Goal: Information Seeking & Learning: Learn about a topic

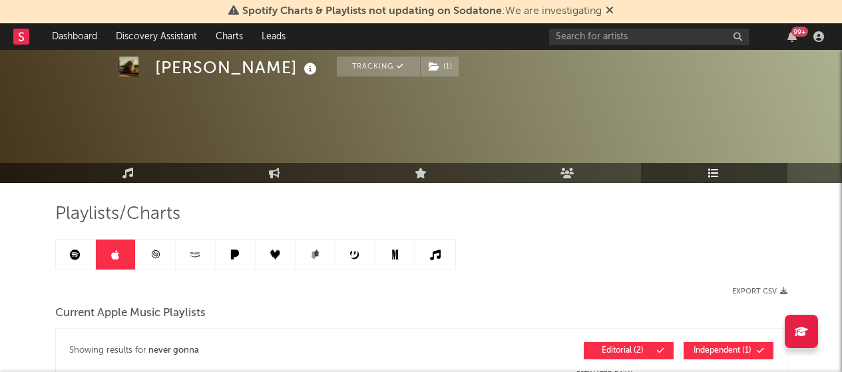
scroll to position [166, 0]
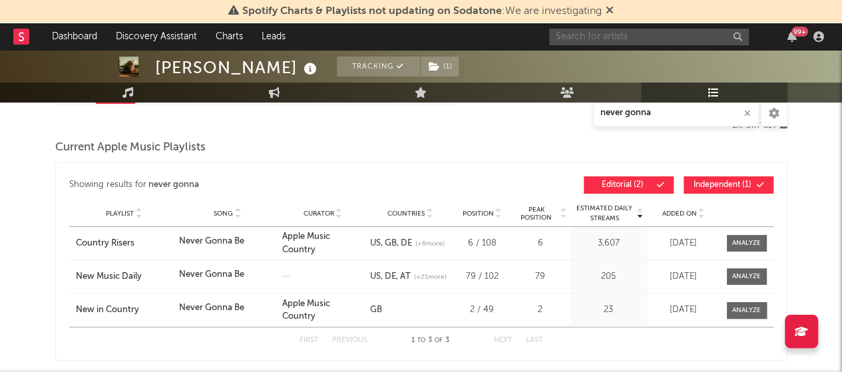
click at [614, 41] on input "text" at bounding box center [649, 37] width 200 height 17
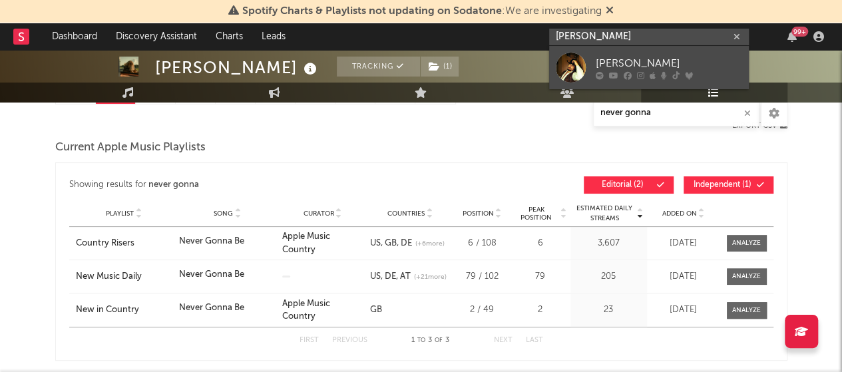
type input "[PERSON_NAME]"
click at [599, 67] on div "[PERSON_NAME]" at bounding box center [669, 63] width 147 height 16
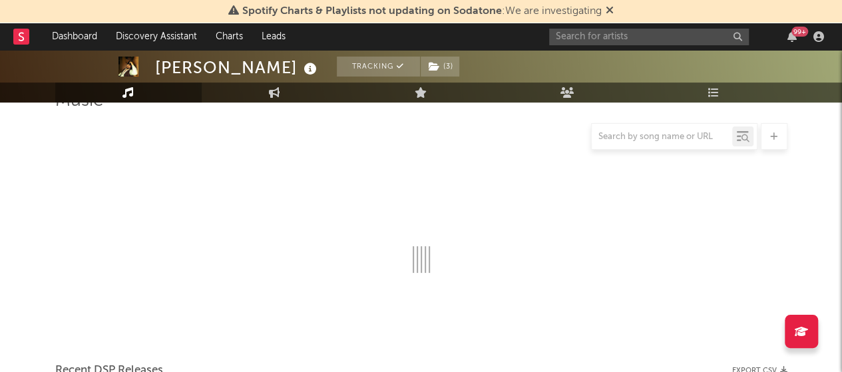
scroll to position [166, 0]
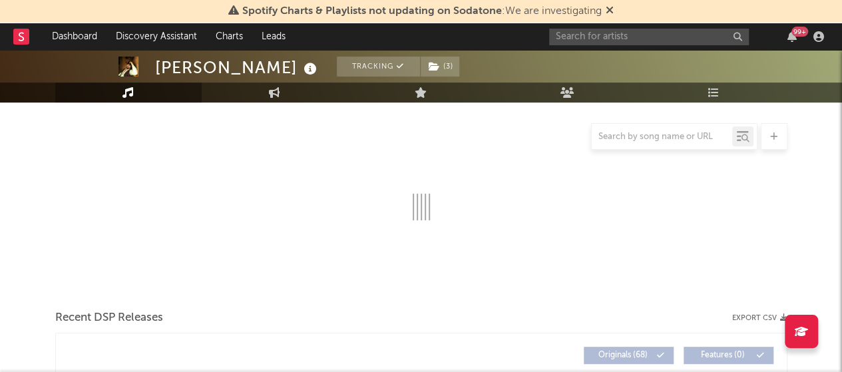
select select "6m"
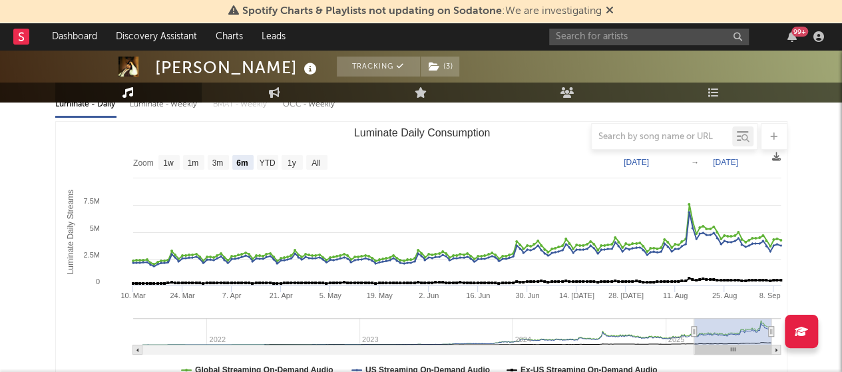
scroll to position [0, 0]
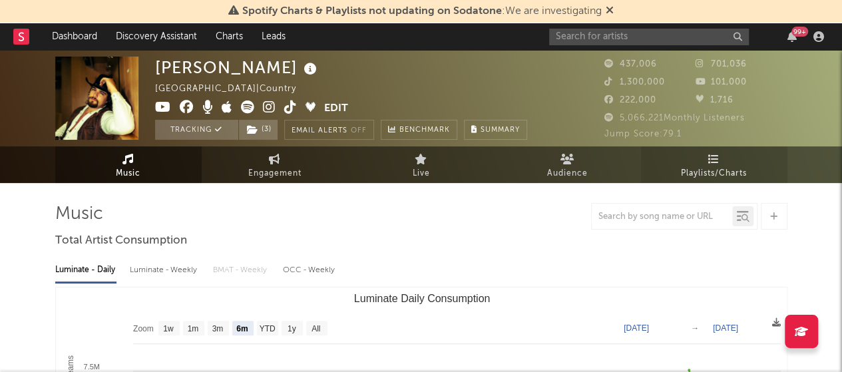
click at [686, 171] on span "Playlists/Charts" at bounding box center [714, 174] width 66 height 16
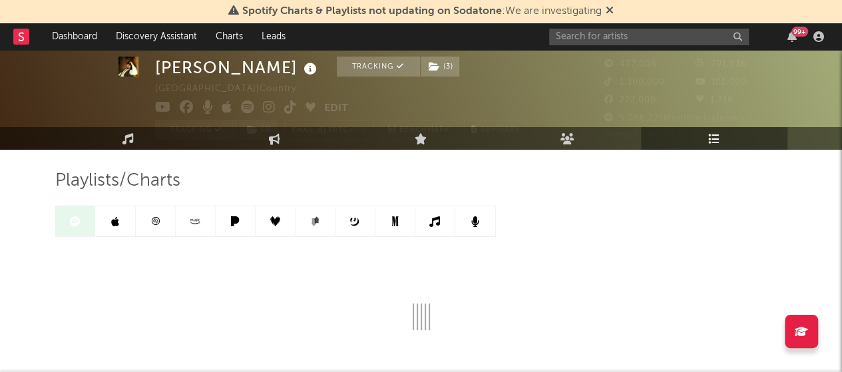
scroll to position [36, 0]
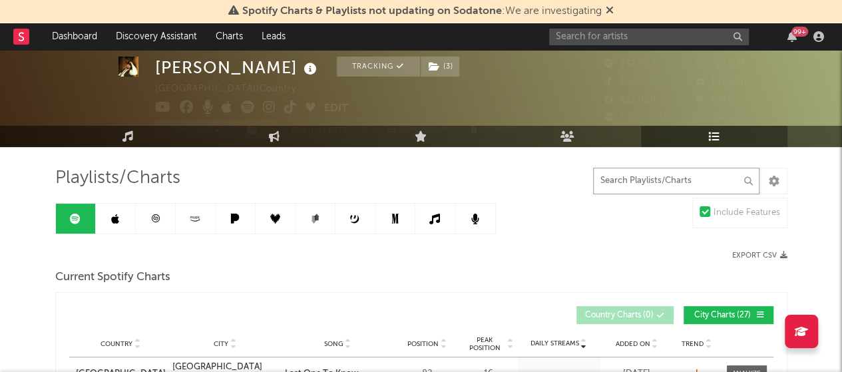
click at [611, 183] on input "text" at bounding box center [676, 181] width 166 height 27
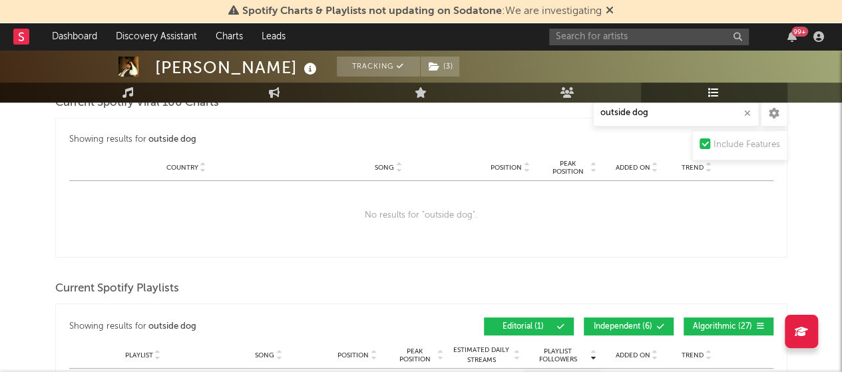
scroll to position [372, 0]
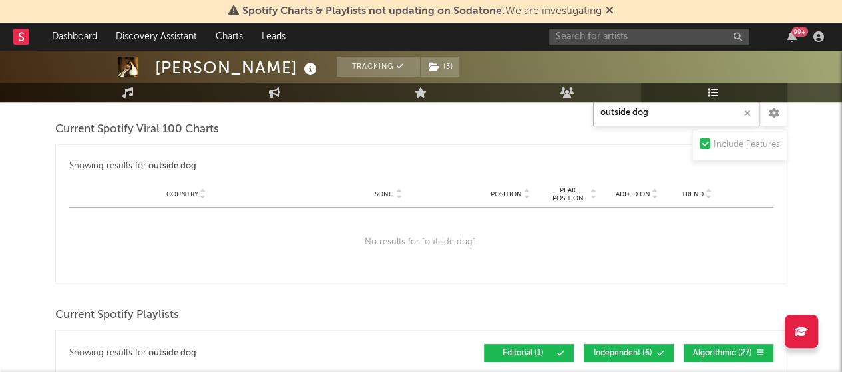
click at [639, 116] on input "outside dog" at bounding box center [676, 113] width 166 height 27
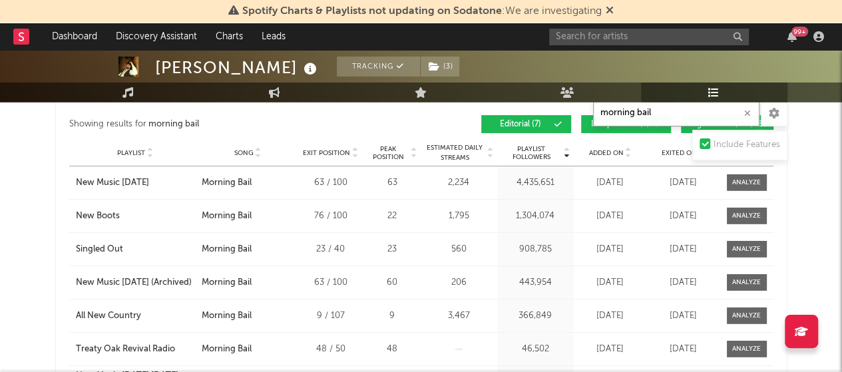
scroll to position [1767, 0]
click at [683, 111] on input "morning bail" at bounding box center [676, 113] width 166 height 27
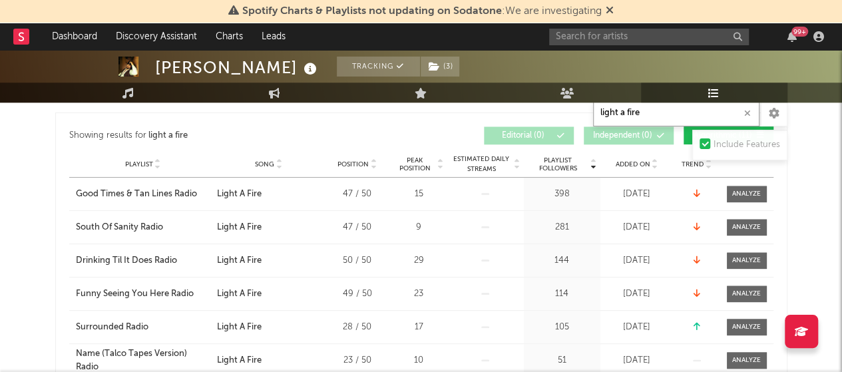
scroll to position [579, 0]
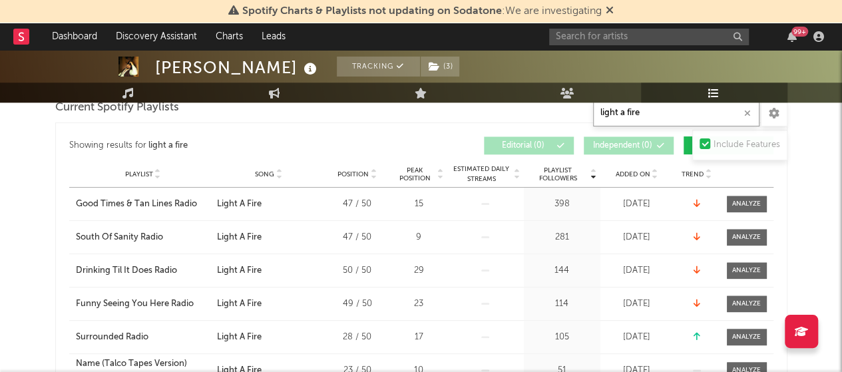
click at [630, 114] on input "light a fire" at bounding box center [676, 113] width 166 height 27
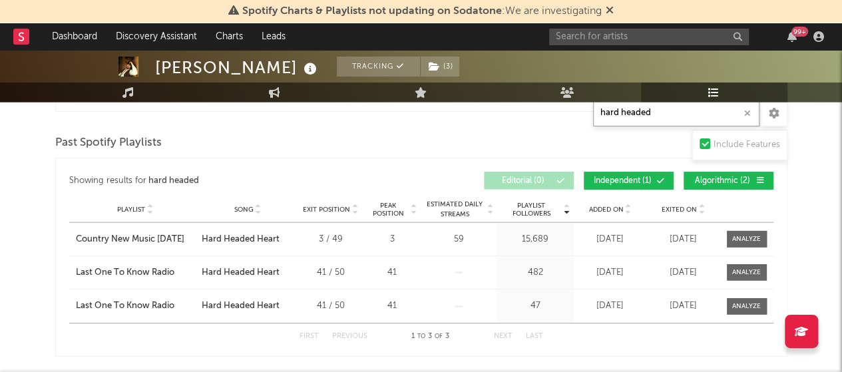
scroll to position [1396, 0]
click at [637, 114] on input "hard headed" at bounding box center [676, 113] width 166 height 27
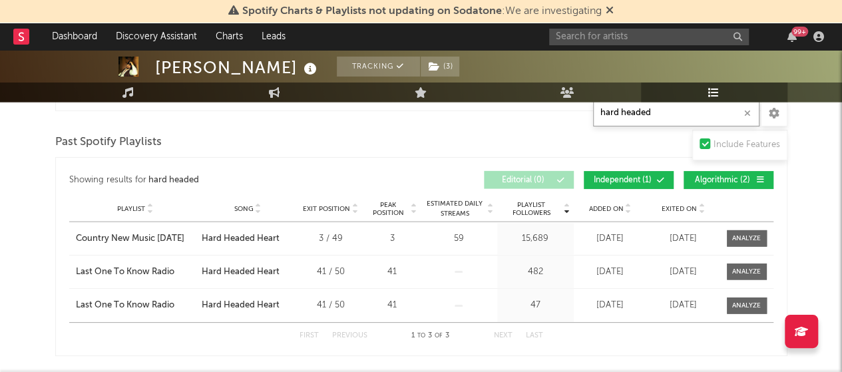
click at [637, 114] on input "hard headed" at bounding box center [676, 113] width 166 height 27
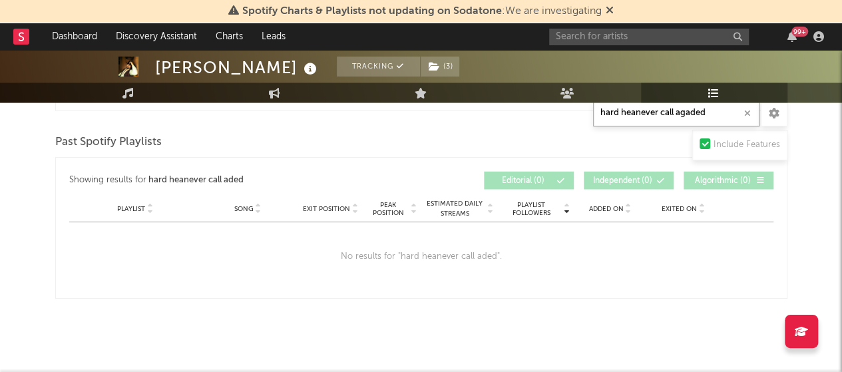
type input "hard heanever call agaided"
click at [751, 111] on button "button" at bounding box center [748, 113] width 11 height 13
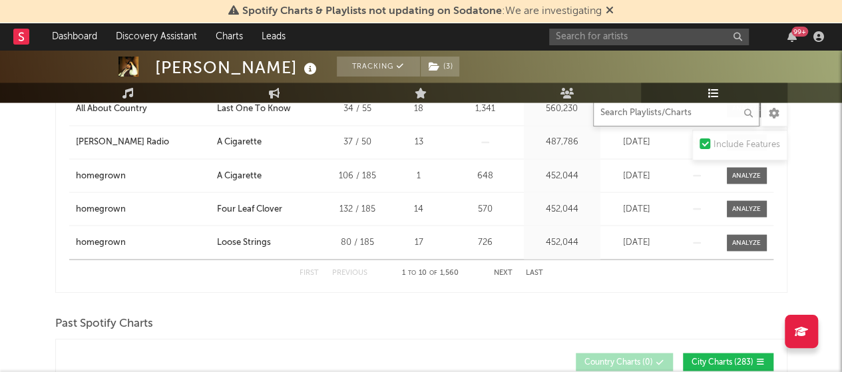
scroll to position [1952, 0]
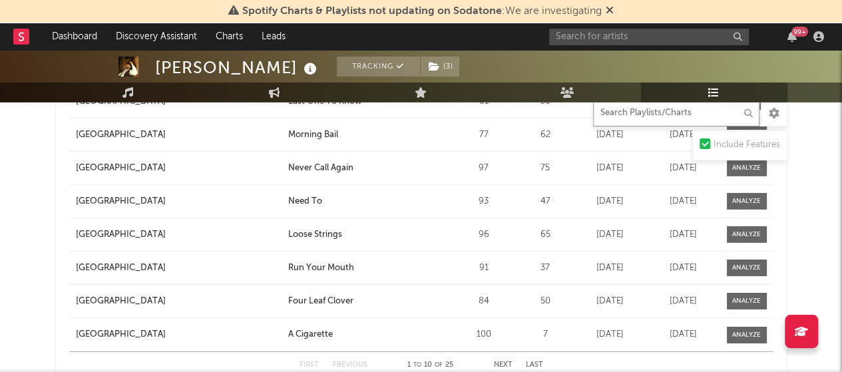
click at [699, 114] on input "text" at bounding box center [676, 113] width 166 height 27
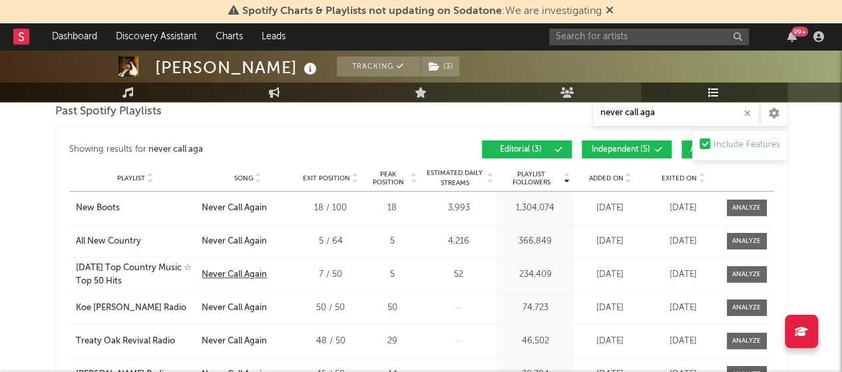
scroll to position [1719, 0]
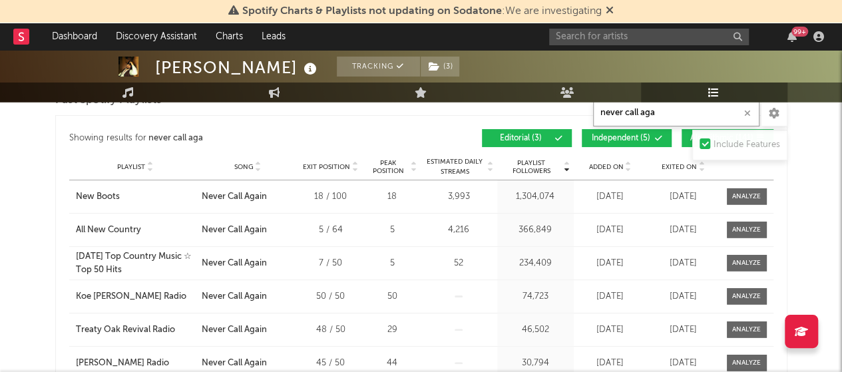
click at [665, 111] on input "never call aga" at bounding box center [676, 113] width 166 height 27
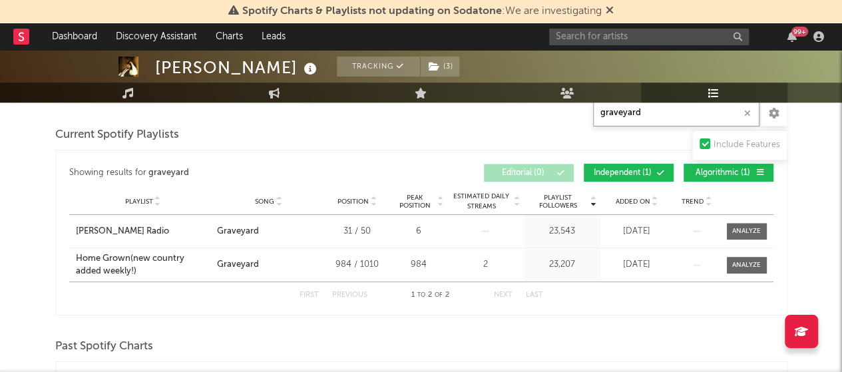
scroll to position [551, 0]
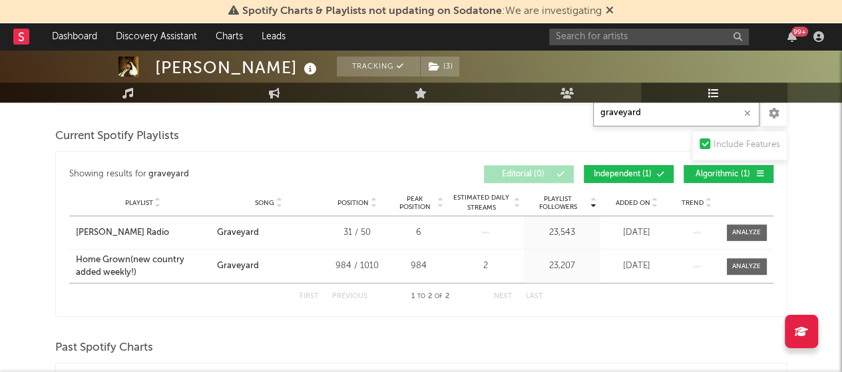
click at [637, 113] on input "graveyard" at bounding box center [676, 113] width 166 height 27
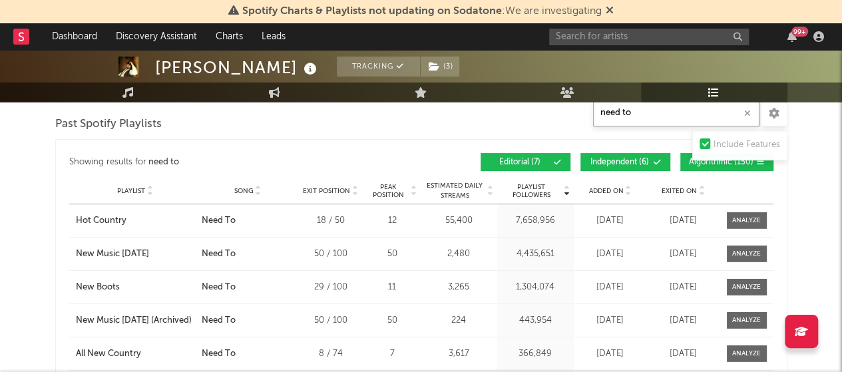
scroll to position [1729, 0]
click at [666, 118] on input "need to" at bounding box center [676, 113] width 166 height 27
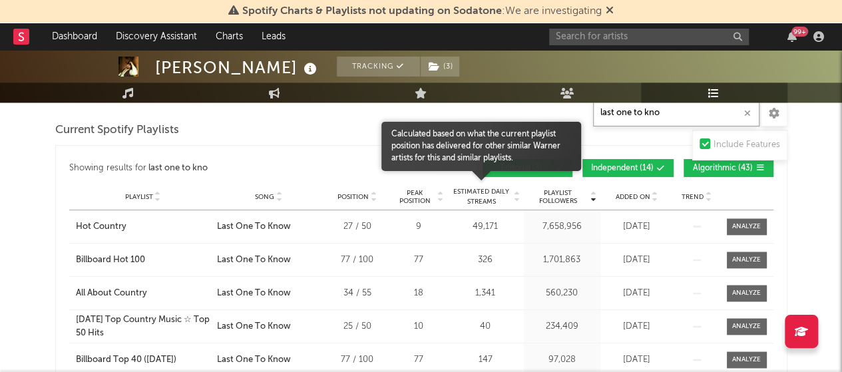
scroll to position [837, 0]
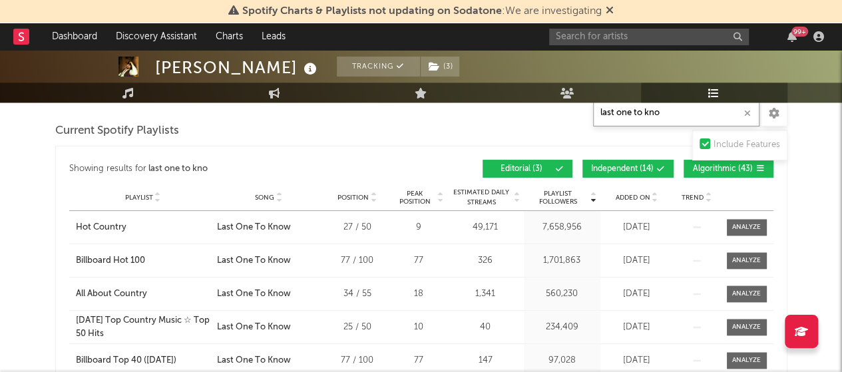
click at [627, 117] on input "last one to kno" at bounding box center [676, 113] width 166 height 27
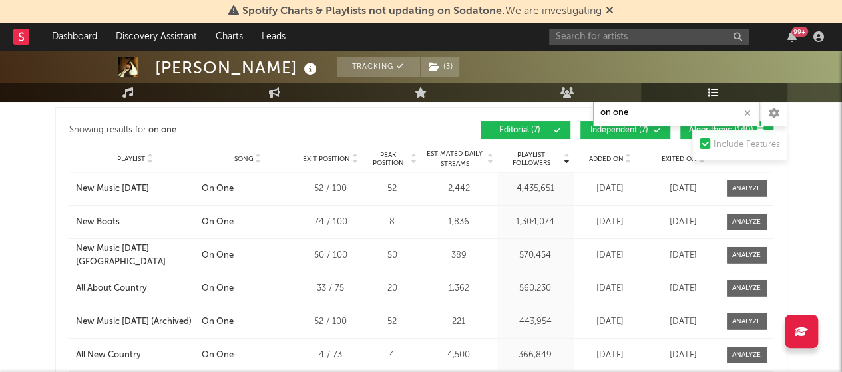
scroll to position [1728, 0]
click at [623, 115] on input "on one" at bounding box center [676, 113] width 166 height 27
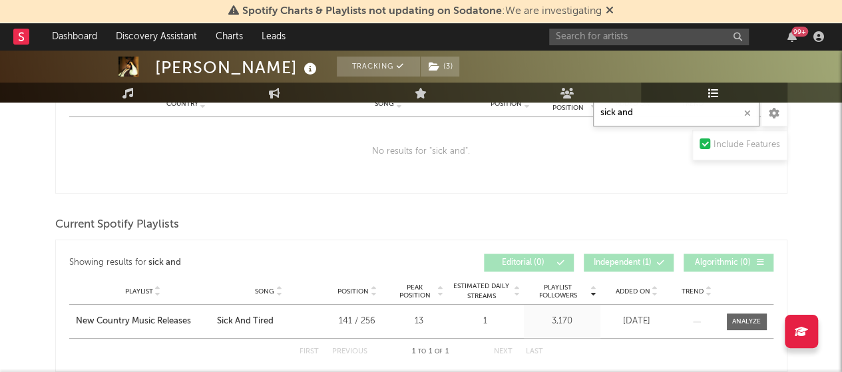
scroll to position [462, 0]
click at [661, 116] on input "sick and" at bounding box center [676, 113] width 166 height 27
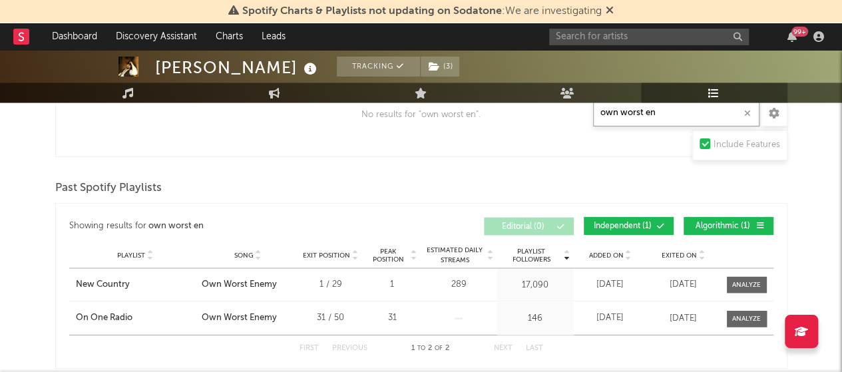
scroll to position [1131, 0]
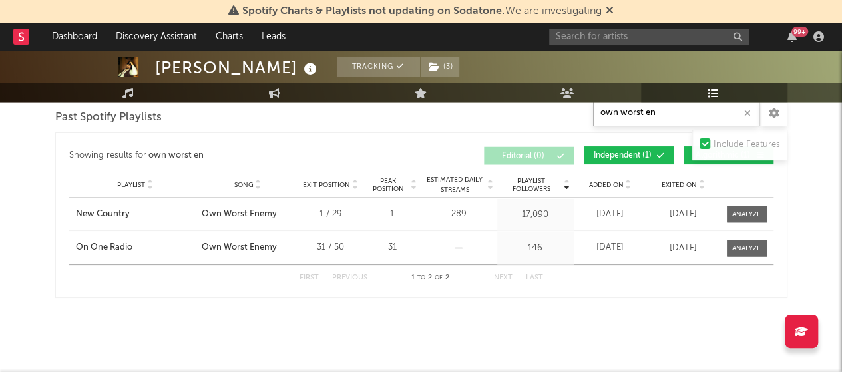
click at [645, 111] on input "own worst en" at bounding box center [676, 113] width 166 height 27
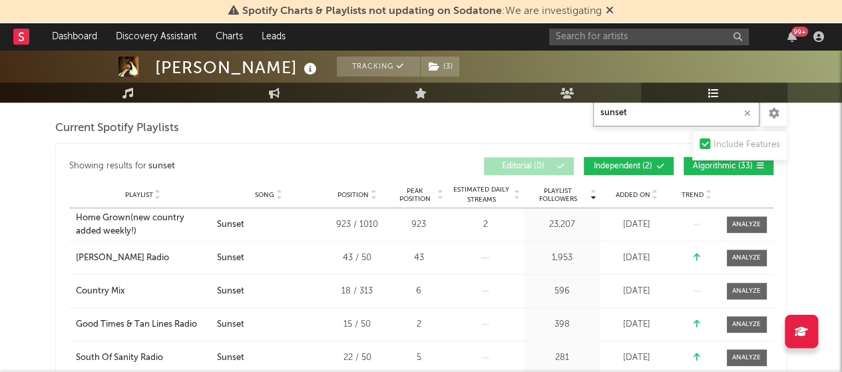
scroll to position [557, 0]
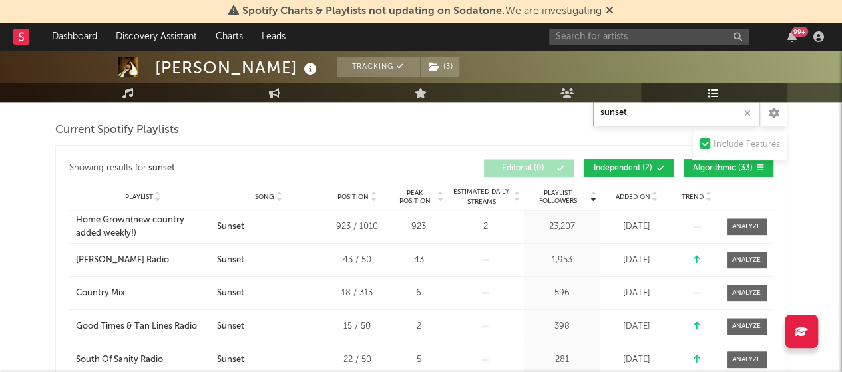
click at [649, 119] on input "sunset" at bounding box center [676, 113] width 166 height 27
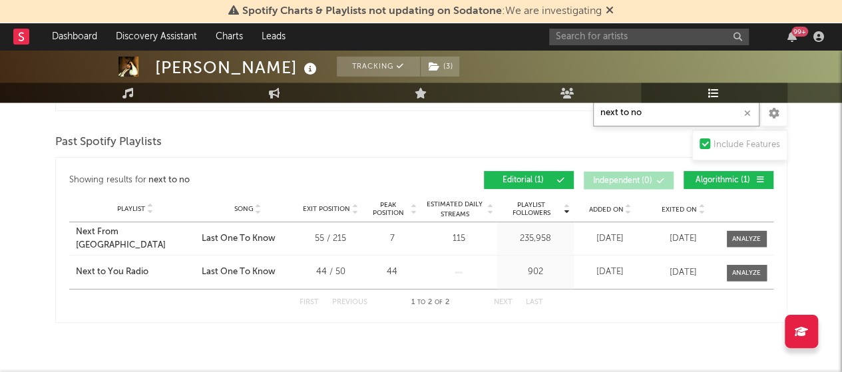
scroll to position [1121, 0]
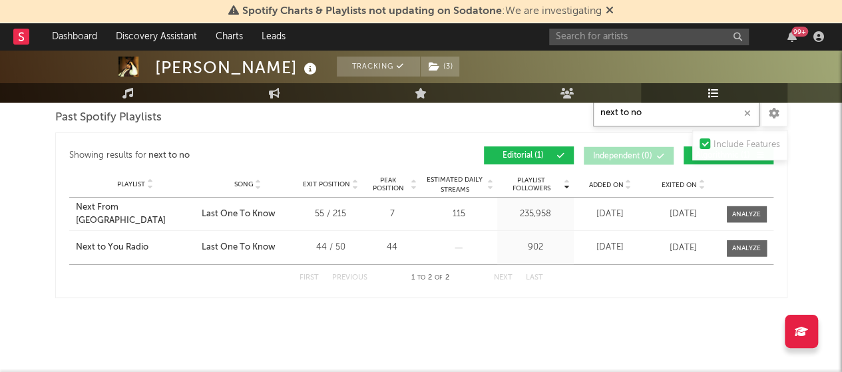
click at [654, 118] on input "next to no" at bounding box center [676, 113] width 166 height 27
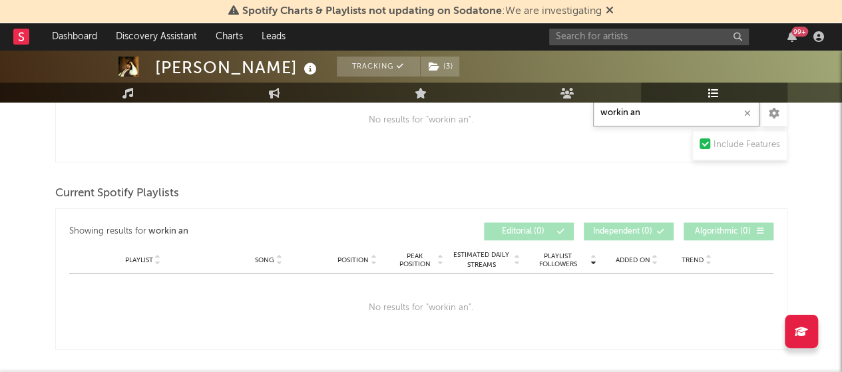
scroll to position [462, 0]
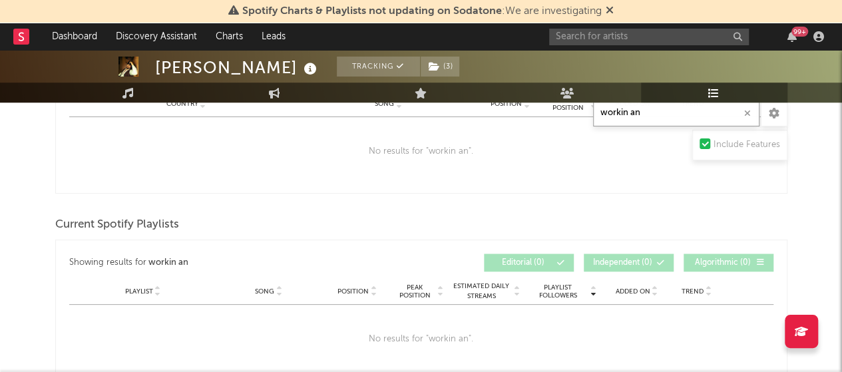
click at [647, 117] on input "workin an" at bounding box center [676, 113] width 166 height 27
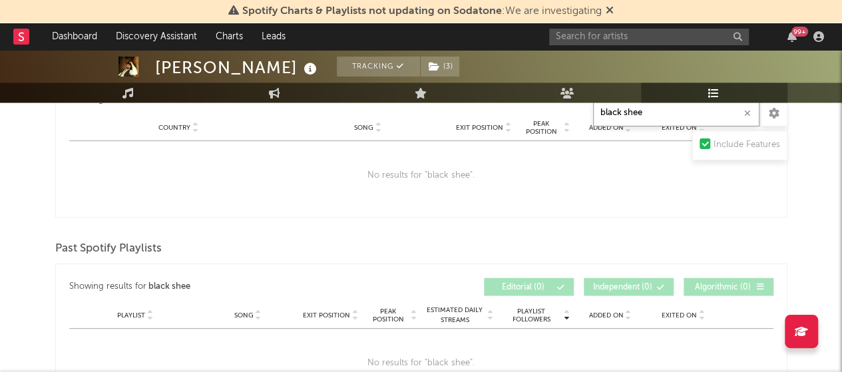
scroll to position [1107, 0]
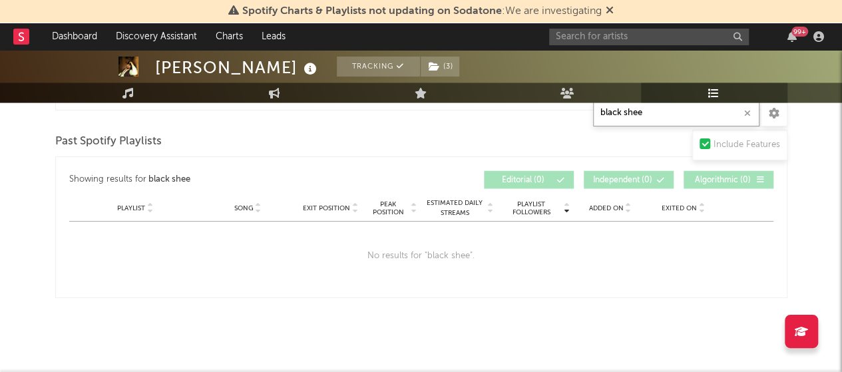
click at [641, 113] on input "black shee" at bounding box center [676, 113] width 166 height 27
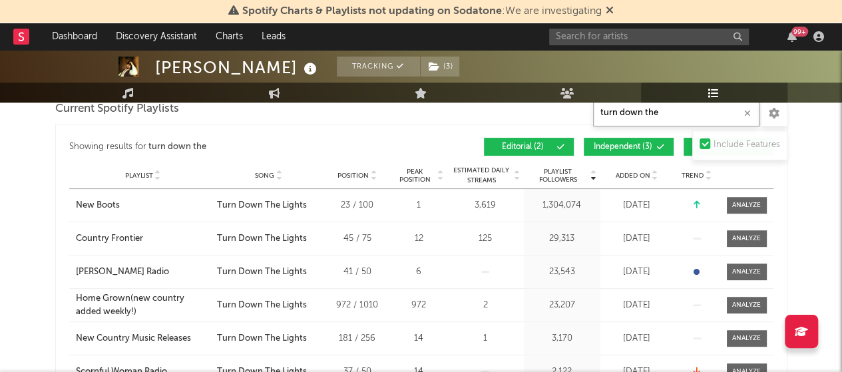
scroll to position [530, 0]
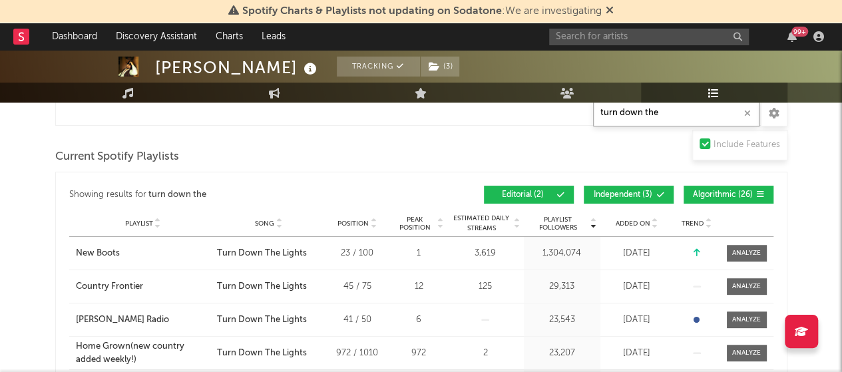
click at [635, 107] on input "turn down the" at bounding box center [676, 113] width 166 height 27
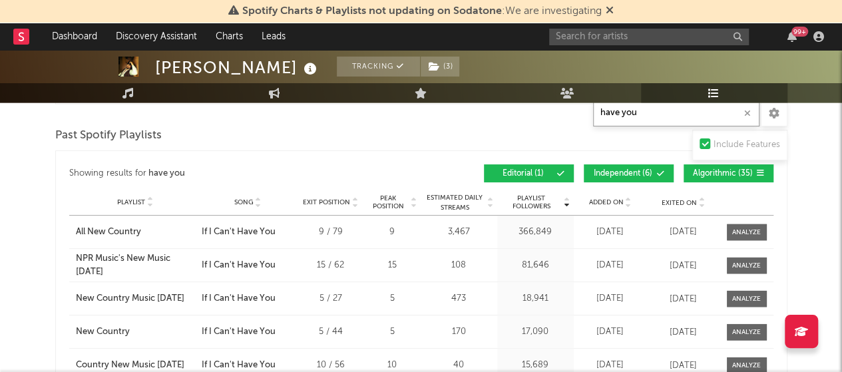
scroll to position [1261, 0]
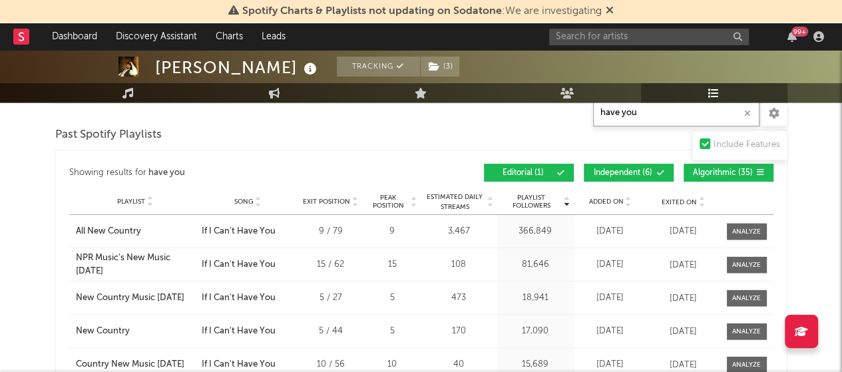
click at [660, 118] on input "have you" at bounding box center [676, 113] width 166 height 27
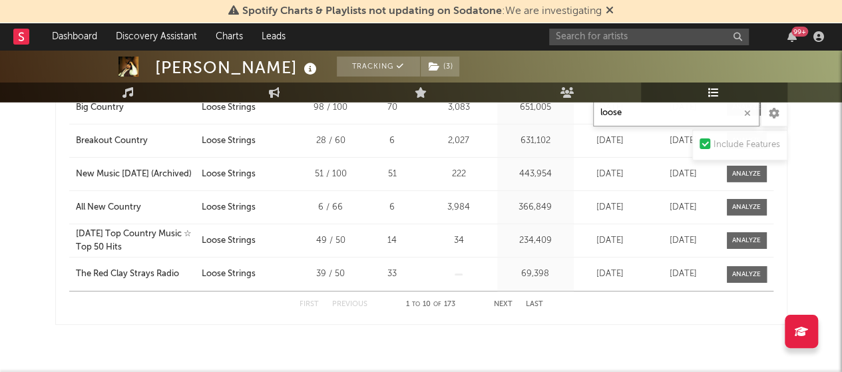
scroll to position [1694, 0]
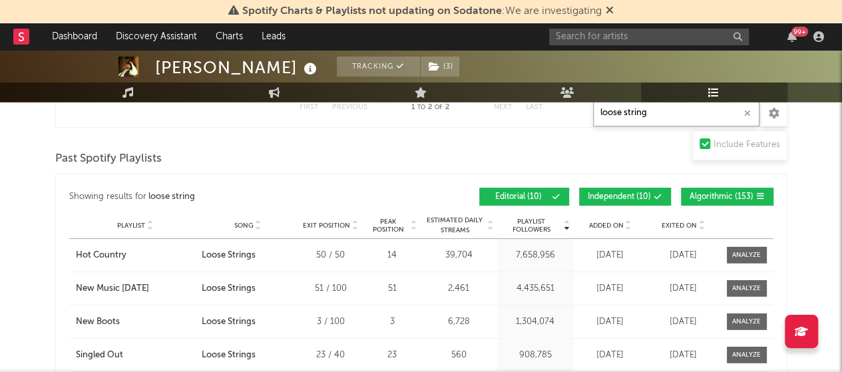
click at [628, 117] on input "loose string" at bounding box center [676, 113] width 166 height 27
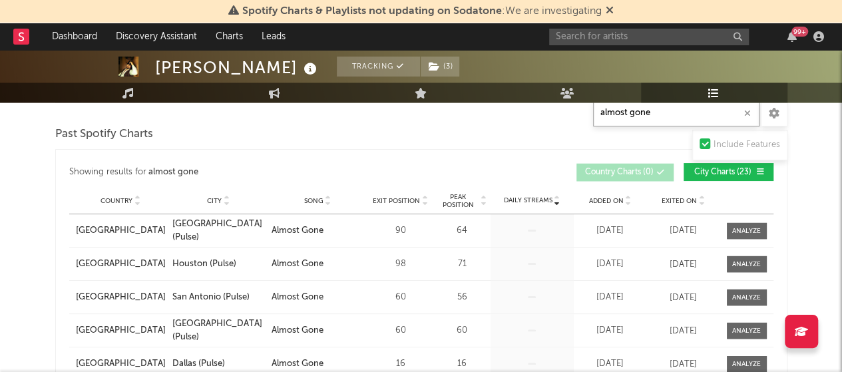
scroll to position [1027, 0]
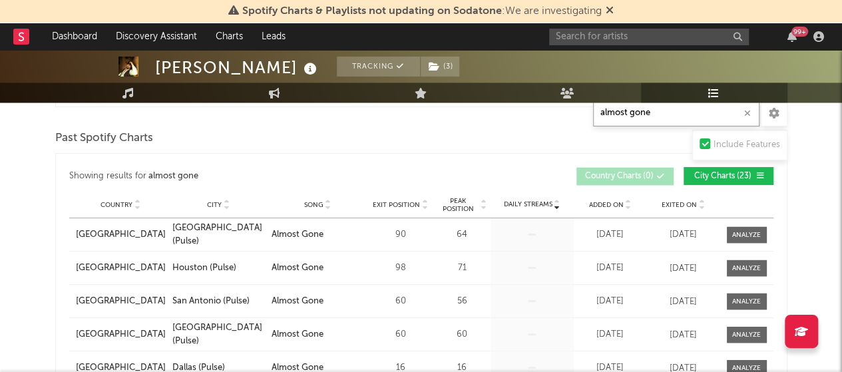
click at [629, 114] on input "almost gone" at bounding box center [676, 113] width 166 height 27
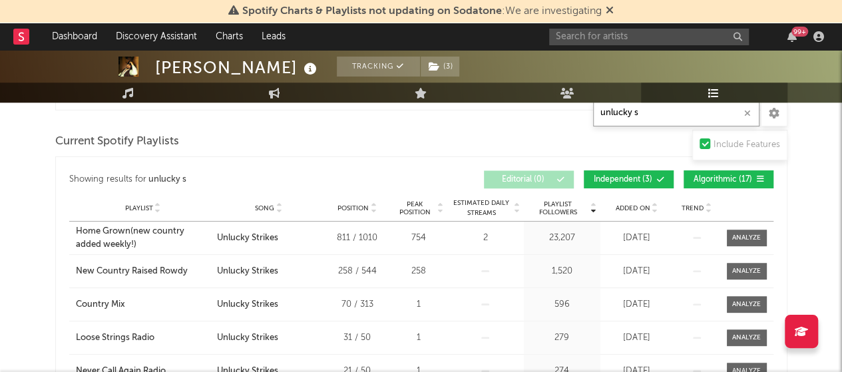
scroll to position [543, 0]
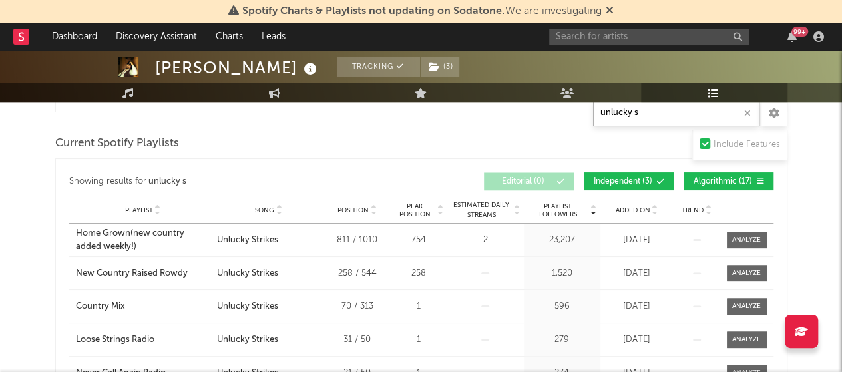
click at [655, 113] on input "unlucky s" at bounding box center [676, 113] width 166 height 27
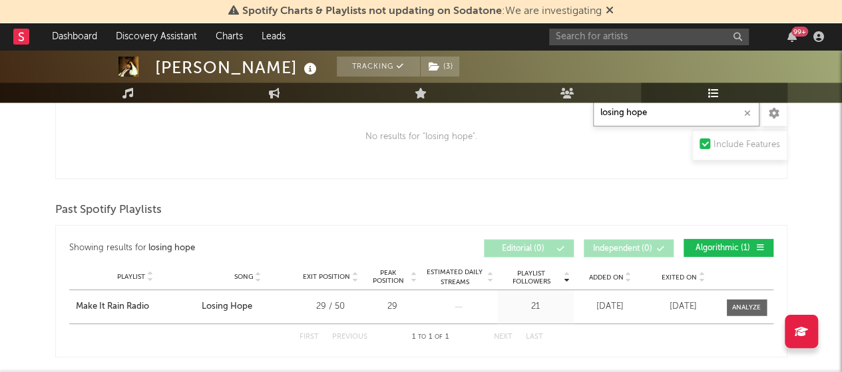
scroll to position [1065, 0]
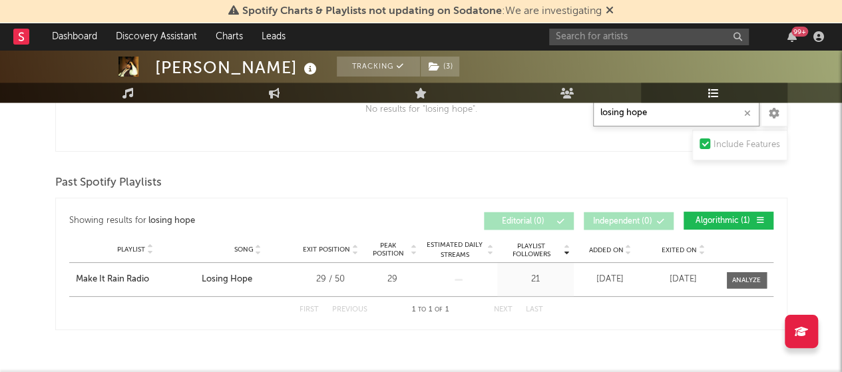
click at [631, 116] on input "losing hope" at bounding box center [676, 113] width 166 height 27
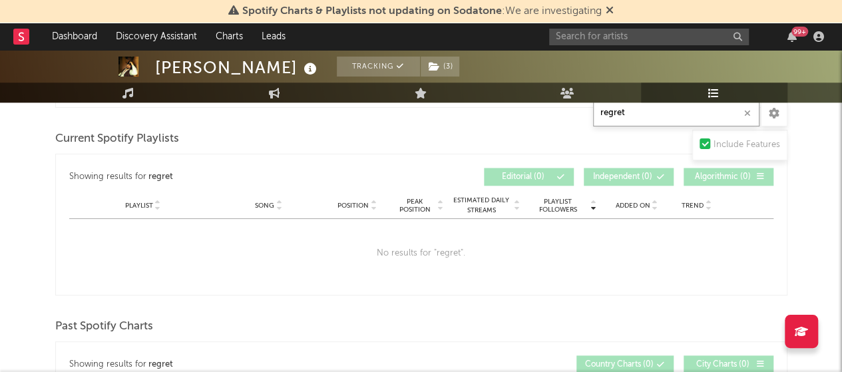
scroll to position [545, 0]
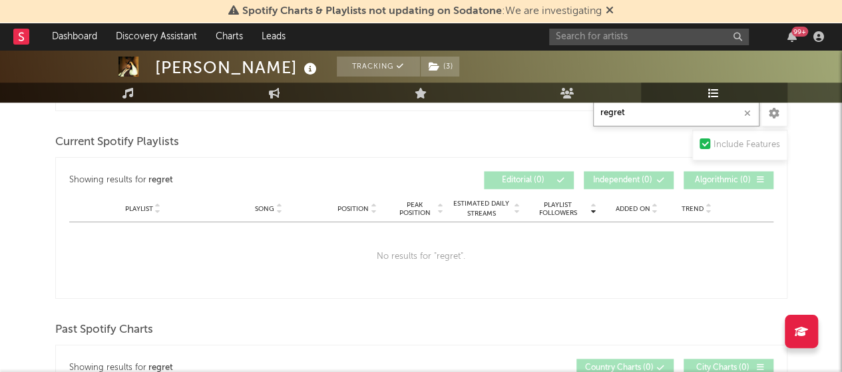
click at [631, 110] on input "regret" at bounding box center [676, 113] width 166 height 27
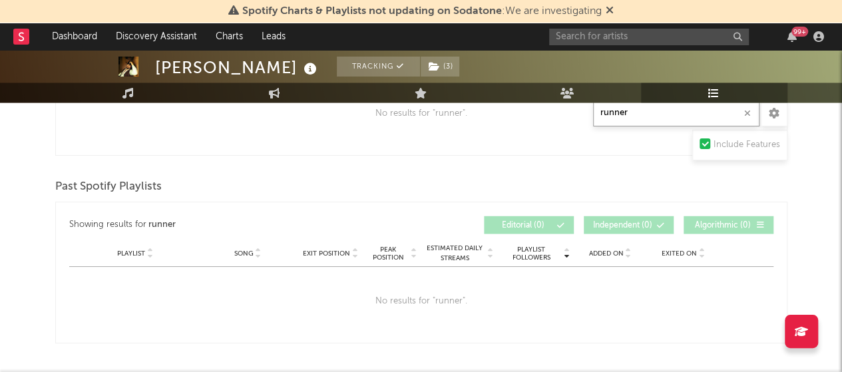
scroll to position [1086, 0]
click at [657, 117] on input "runner" at bounding box center [676, 113] width 166 height 27
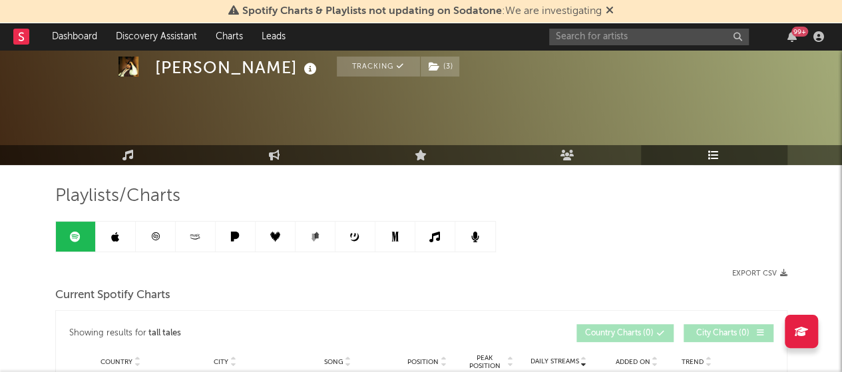
scroll to position [0, 0]
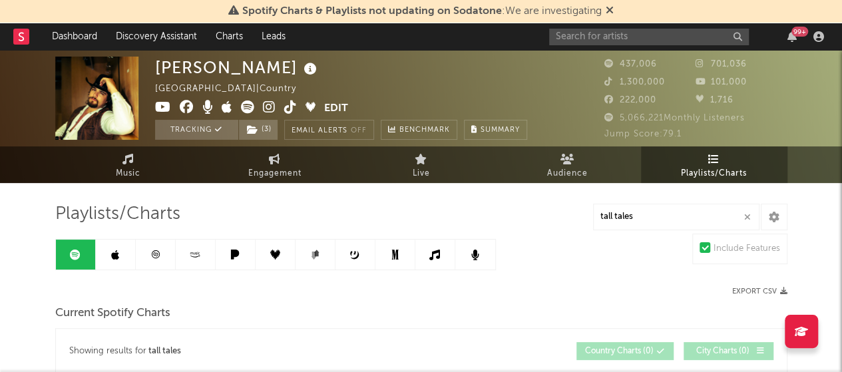
click at [109, 242] on link at bounding box center [116, 255] width 40 height 30
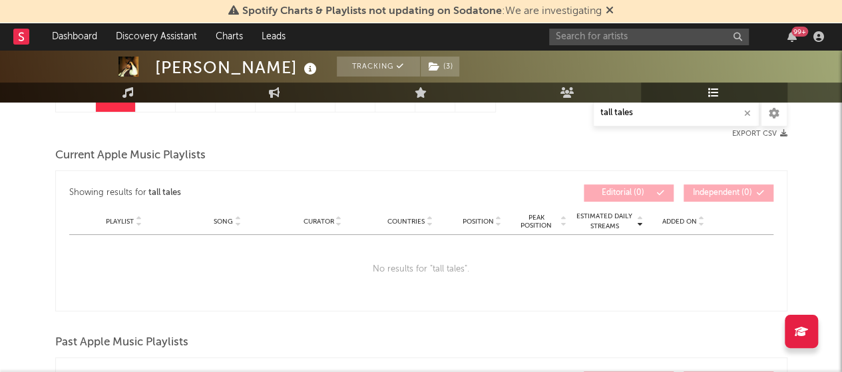
scroll to position [143, 0]
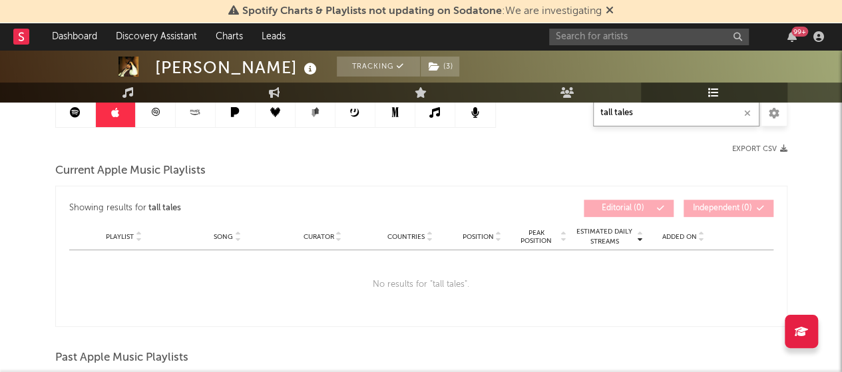
click at [646, 117] on input "tall tales" at bounding box center [676, 113] width 166 height 27
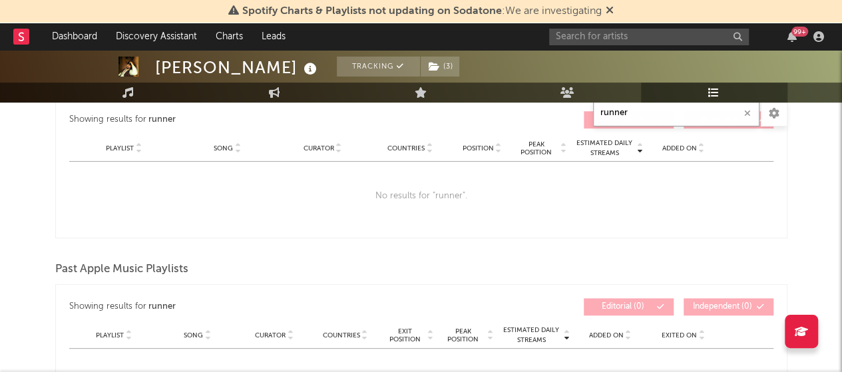
scroll to position [228, 0]
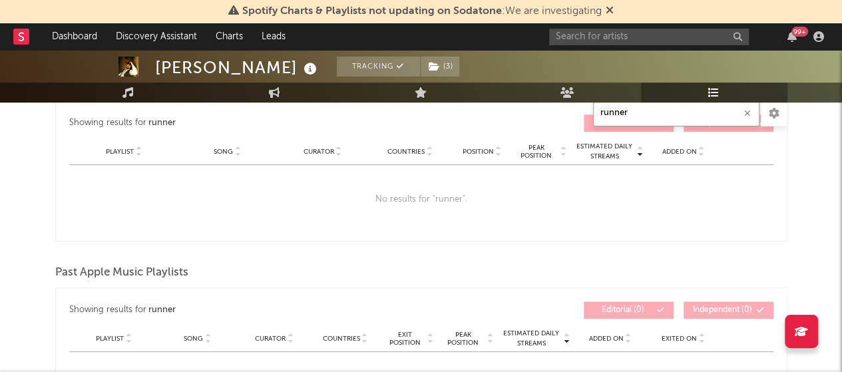
click at [629, 119] on input "runner" at bounding box center [676, 113] width 166 height 27
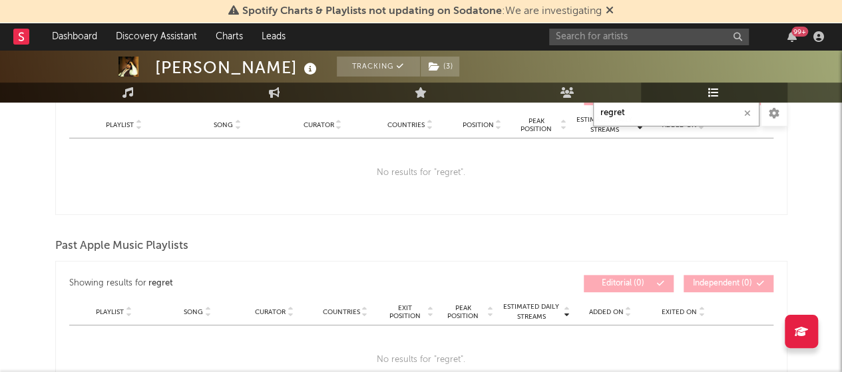
scroll to position [256, 0]
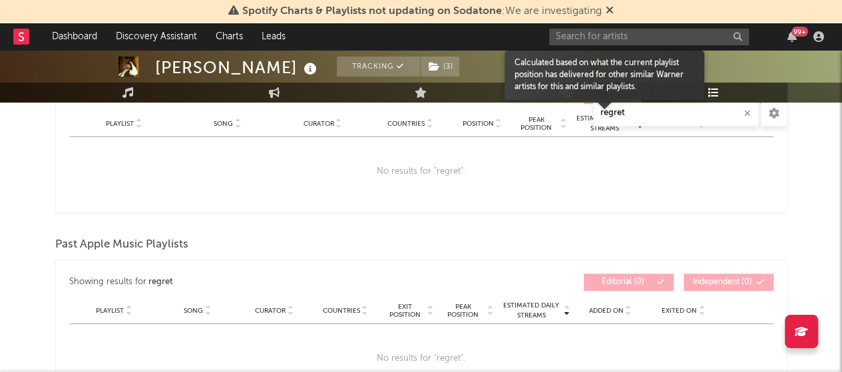
click at [640, 113] on div at bounding box center [605, 116] width 200 height 33
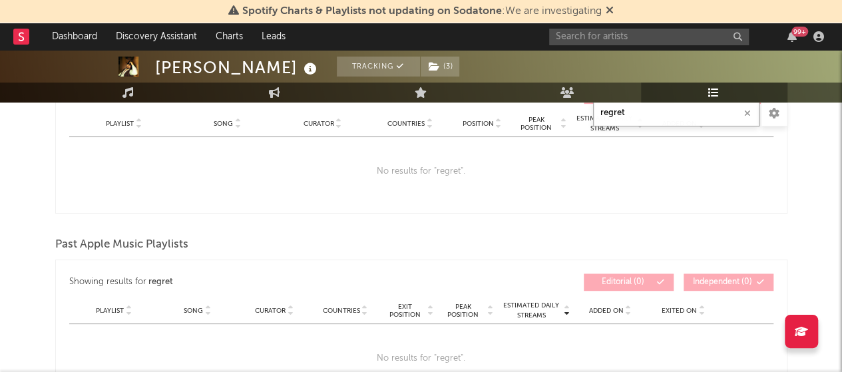
click at [640, 113] on input "regret" at bounding box center [676, 113] width 166 height 27
click at [640, 113] on input "losing ho" at bounding box center [676, 113] width 166 height 27
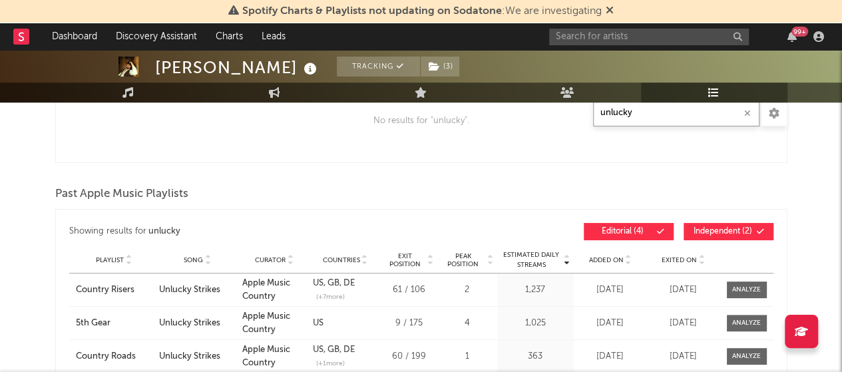
scroll to position [309, 0]
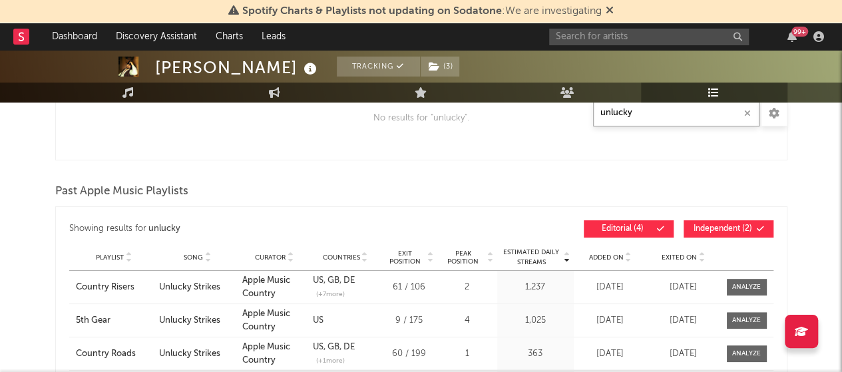
click at [636, 114] on input "unlucky" at bounding box center [676, 113] width 166 height 27
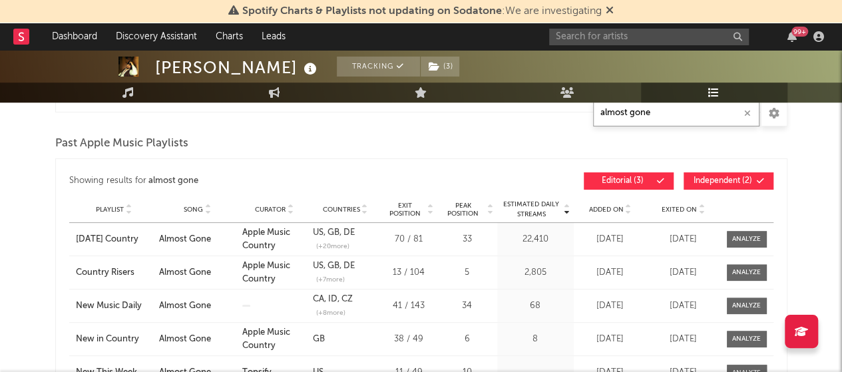
scroll to position [360, 0]
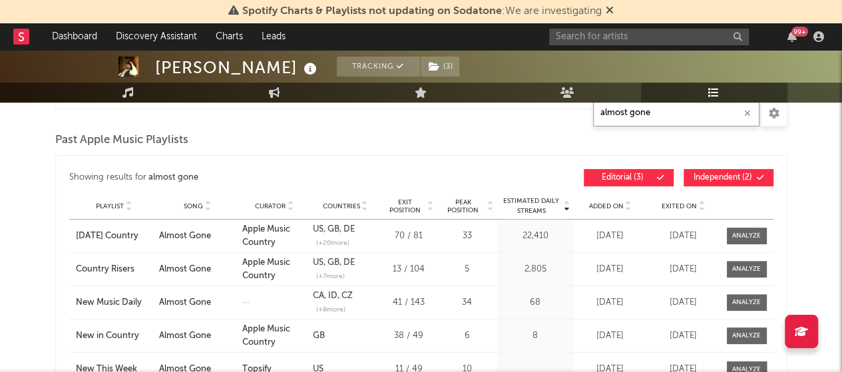
click at [703, 119] on input "almost gone" at bounding box center [676, 113] width 166 height 27
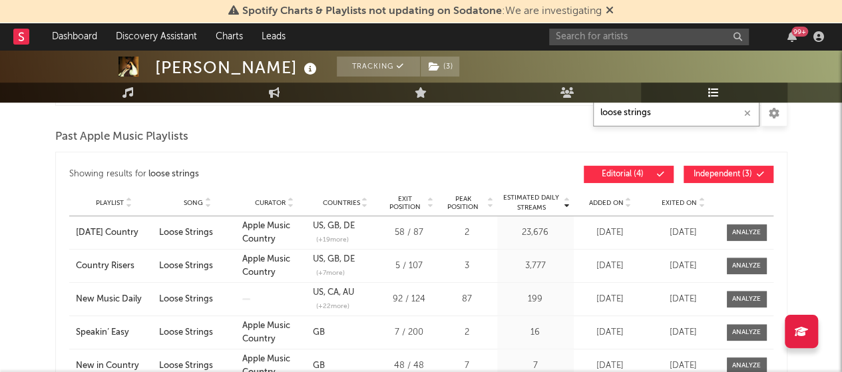
scroll to position [388, 0]
click at [648, 109] on input "loose strings" at bounding box center [676, 113] width 166 height 27
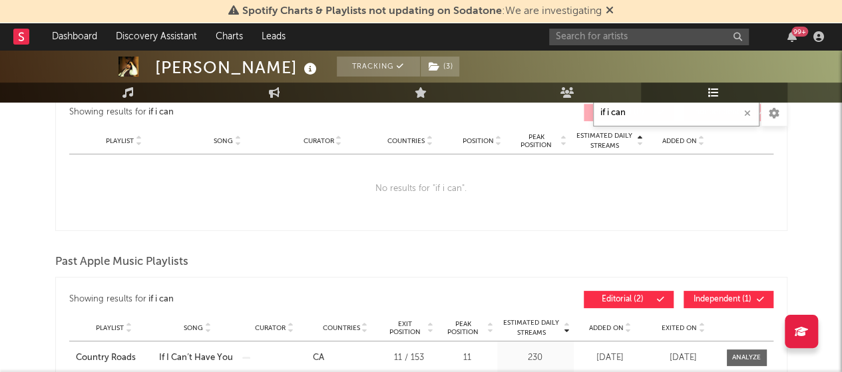
scroll to position [234, 0]
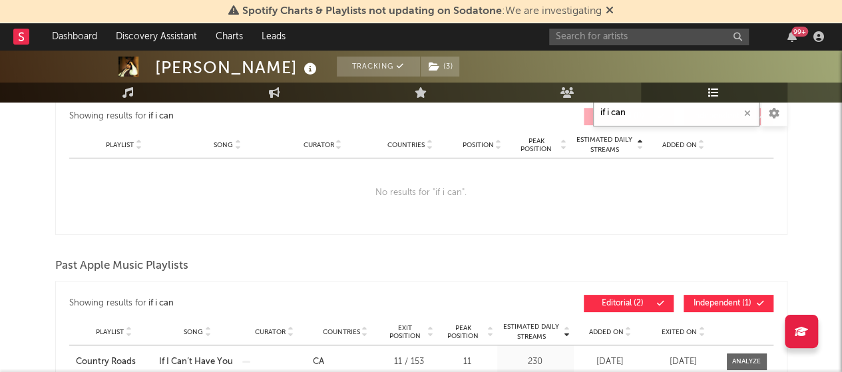
click at [643, 121] on input "if i can" at bounding box center [676, 113] width 166 height 27
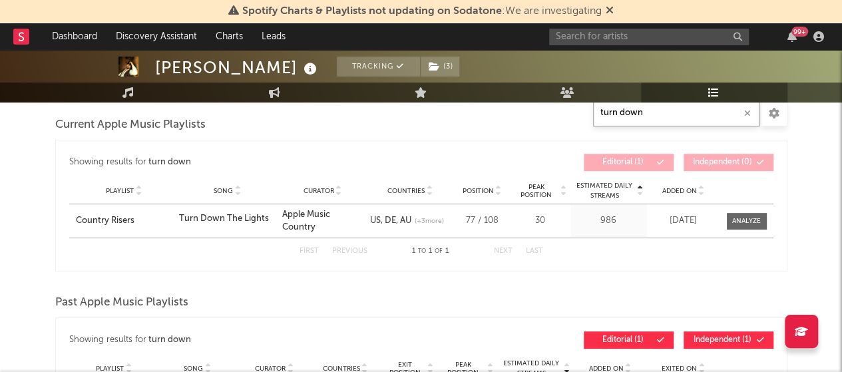
scroll to position [188, 0]
click at [652, 121] on input "turn down" at bounding box center [676, 113] width 166 height 27
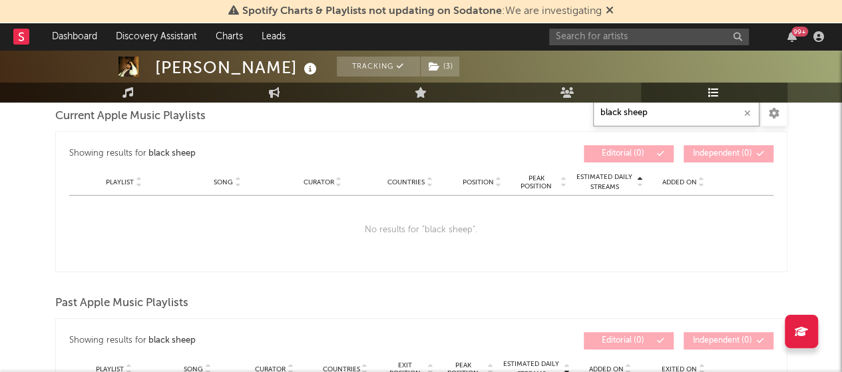
scroll to position [191, 0]
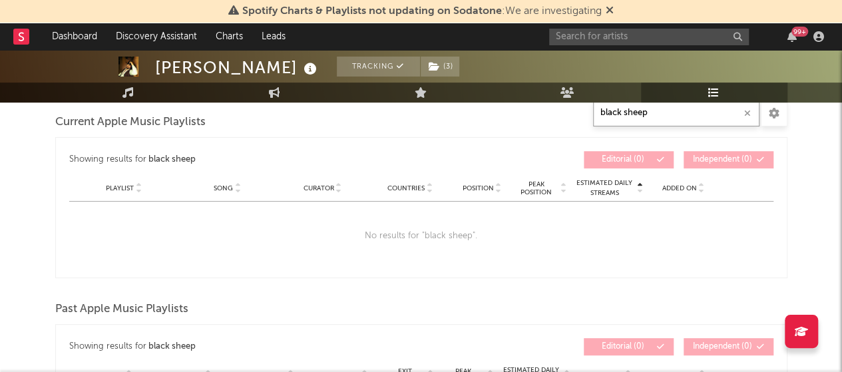
click at [647, 114] on input "black sheep" at bounding box center [676, 113] width 166 height 27
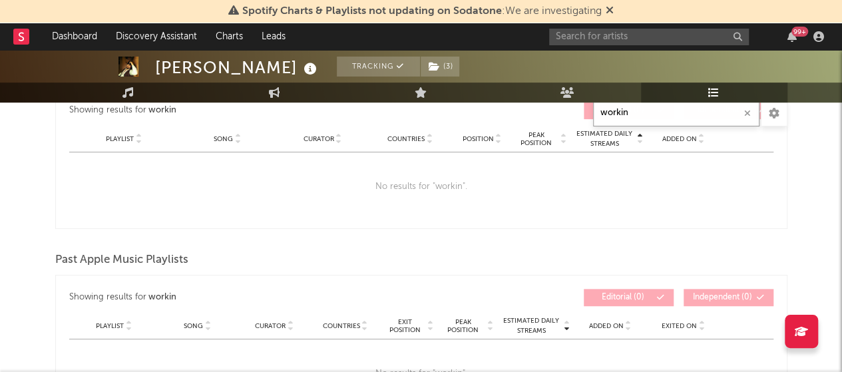
scroll to position [248, 0]
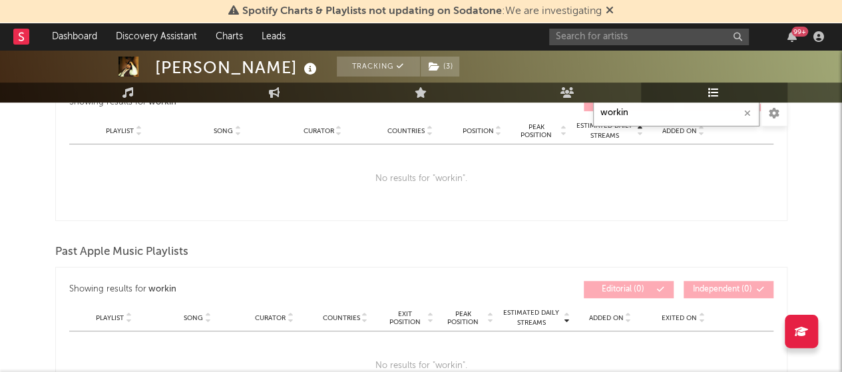
click at [655, 118] on input "workin" at bounding box center [676, 113] width 166 height 27
click at [655, 118] on input "next to n" at bounding box center [676, 113] width 166 height 27
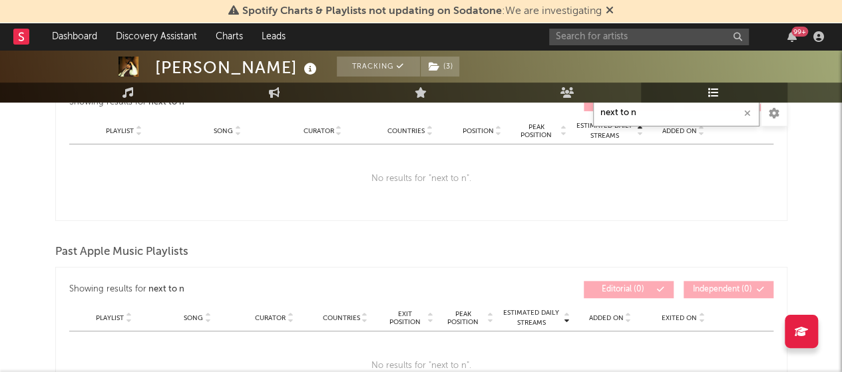
click at [655, 118] on input "next to n" at bounding box center [676, 113] width 166 height 27
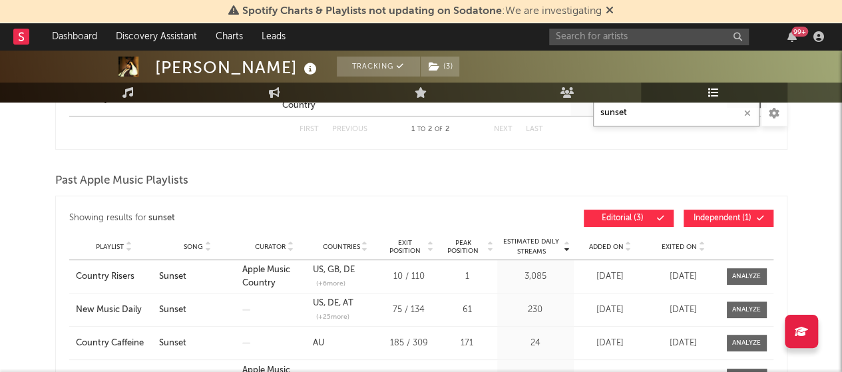
scroll to position [344, 0]
click at [632, 113] on input "sunset" at bounding box center [676, 113] width 166 height 27
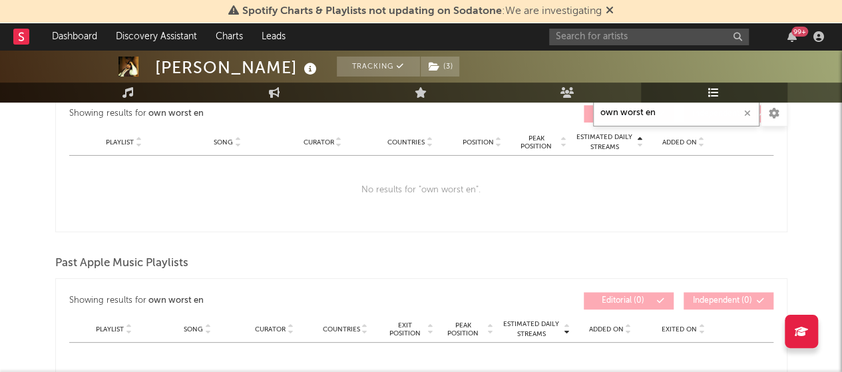
scroll to position [238, 0]
click at [661, 115] on input "own worst en" at bounding box center [676, 113] width 166 height 27
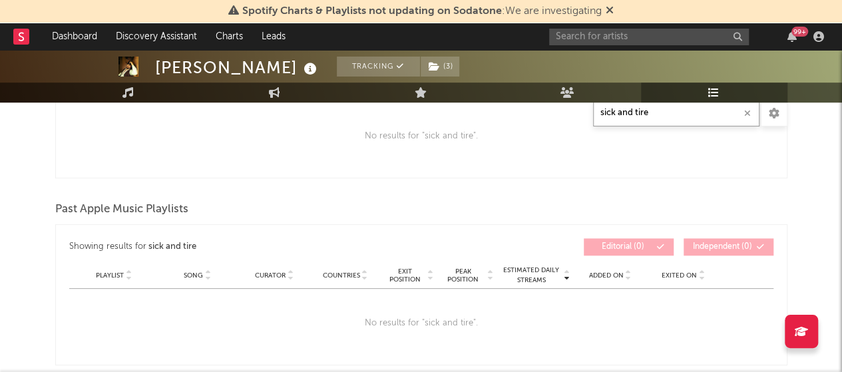
scroll to position [264, 0]
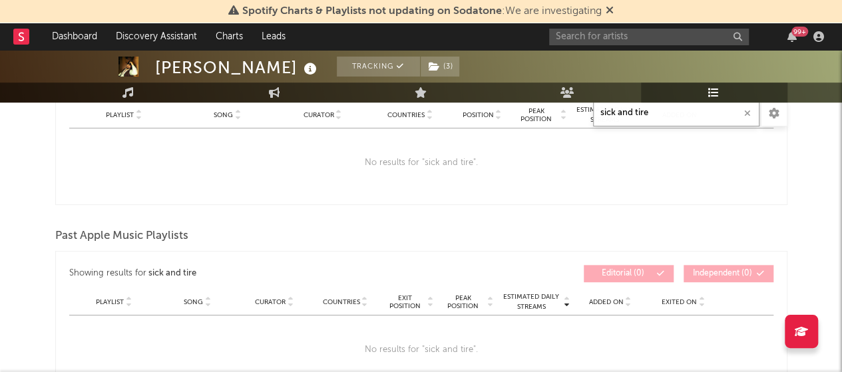
click at [659, 114] on input "sick and tire" at bounding box center [676, 113] width 166 height 27
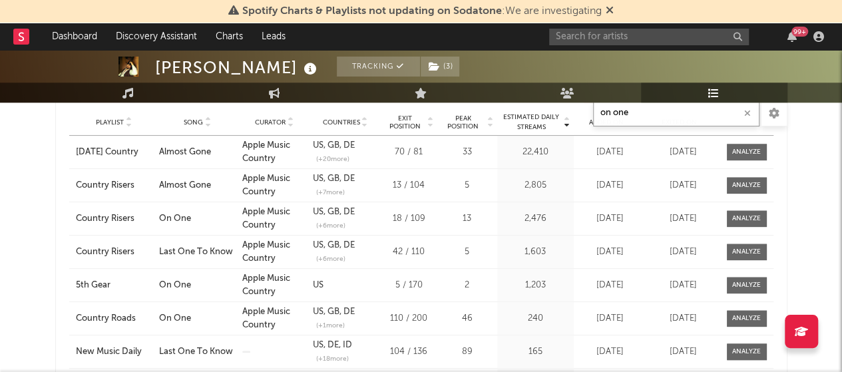
scroll to position [557, 0]
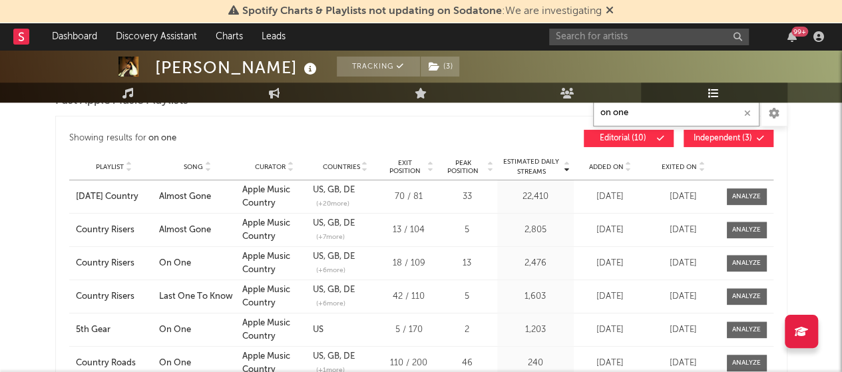
click at [670, 113] on input "on one" at bounding box center [676, 113] width 166 height 27
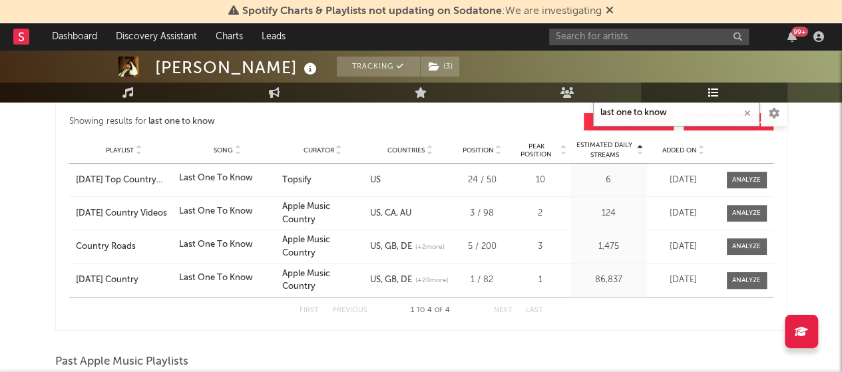
scroll to position [228, 0]
click at [637, 109] on input "last one to know" at bounding box center [676, 113] width 166 height 27
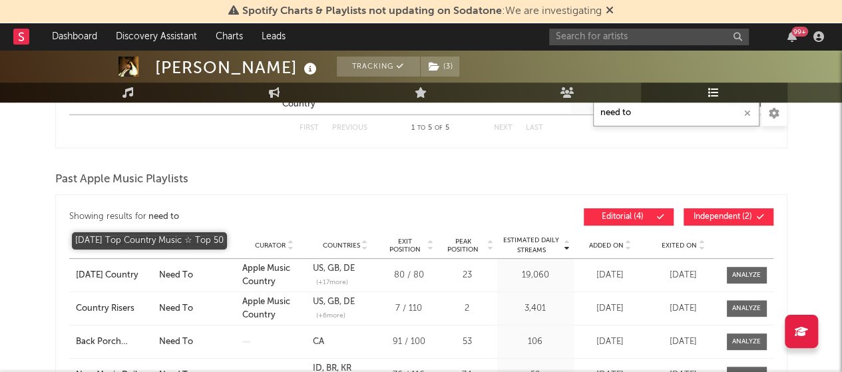
scroll to position [446, 0]
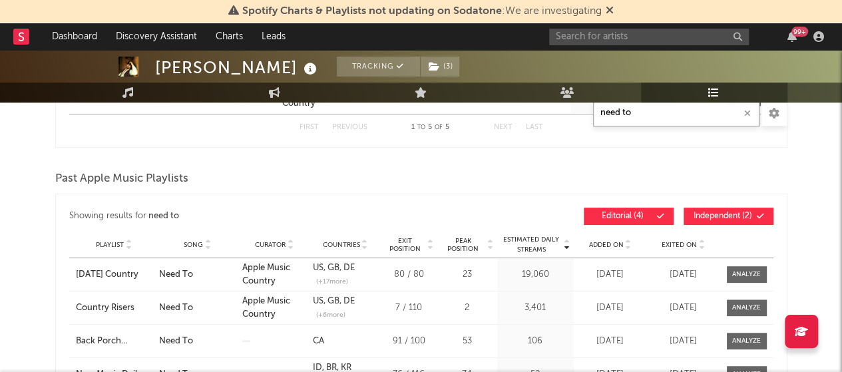
click at [647, 114] on input "need to" at bounding box center [676, 113] width 166 height 27
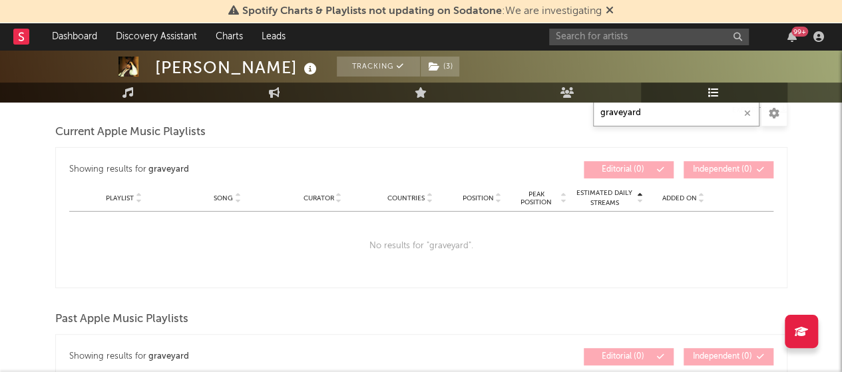
scroll to position [176, 0]
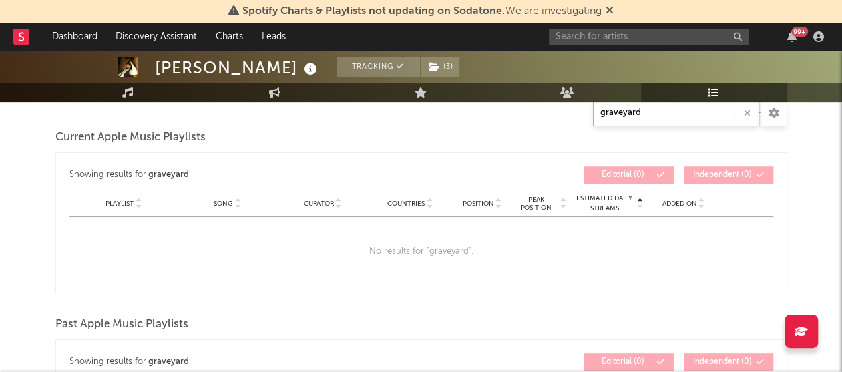
click at [658, 113] on input "graveyard" at bounding box center [676, 113] width 166 height 27
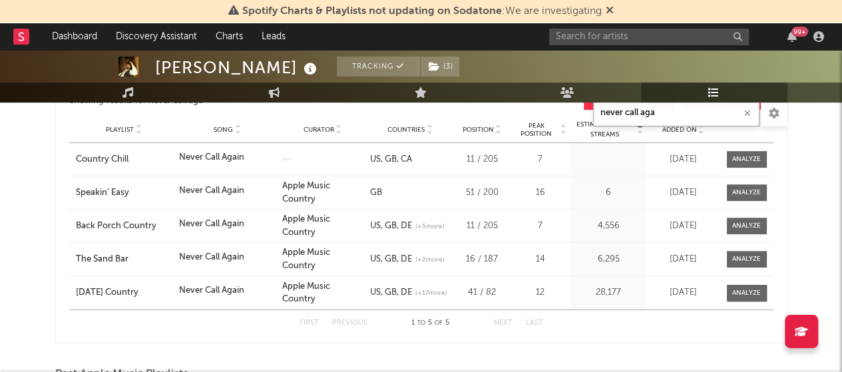
scroll to position [251, 0]
click at [653, 116] on input "never call aga" at bounding box center [676, 113] width 166 height 27
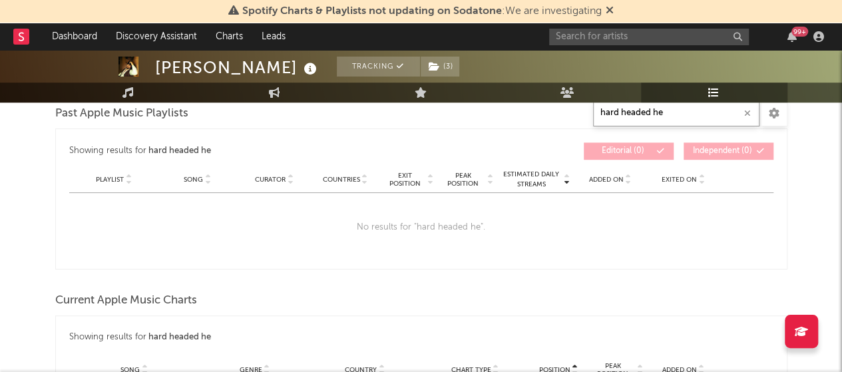
scroll to position [390, 0]
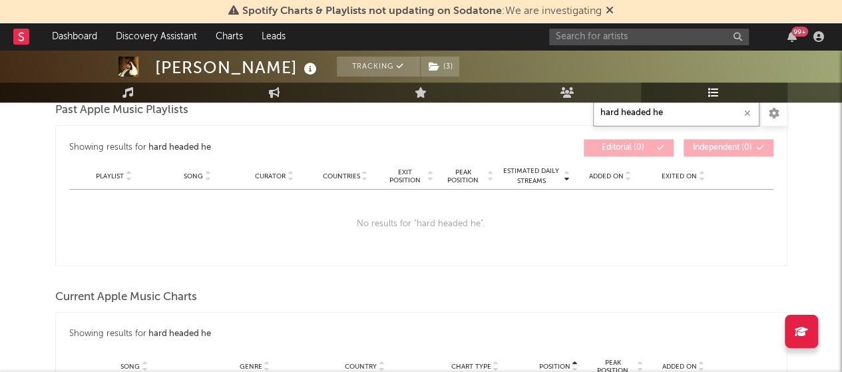
click at [615, 111] on input "hard headed he" at bounding box center [676, 113] width 166 height 27
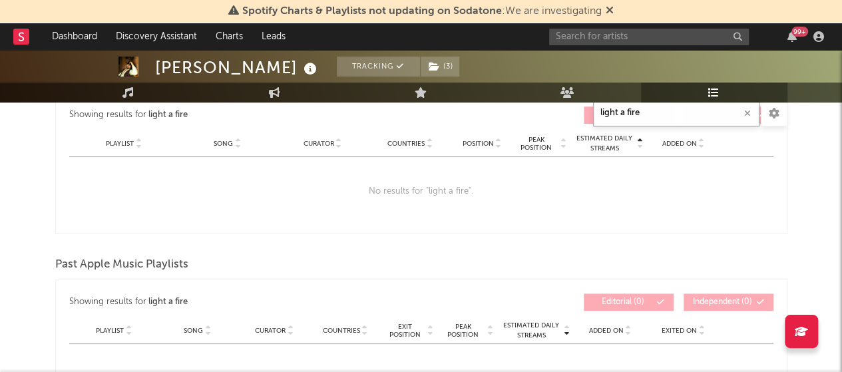
scroll to position [236, 0]
click at [627, 112] on input "light a fire" at bounding box center [676, 113] width 166 height 27
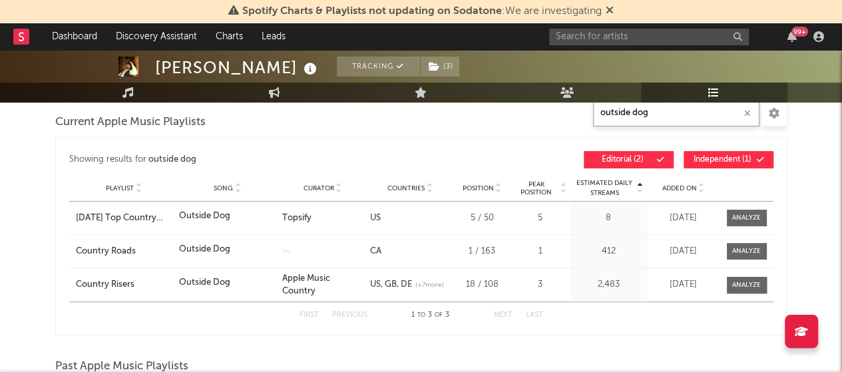
scroll to position [192, 0]
click at [666, 118] on input "outside dog" at bounding box center [676, 113] width 166 height 27
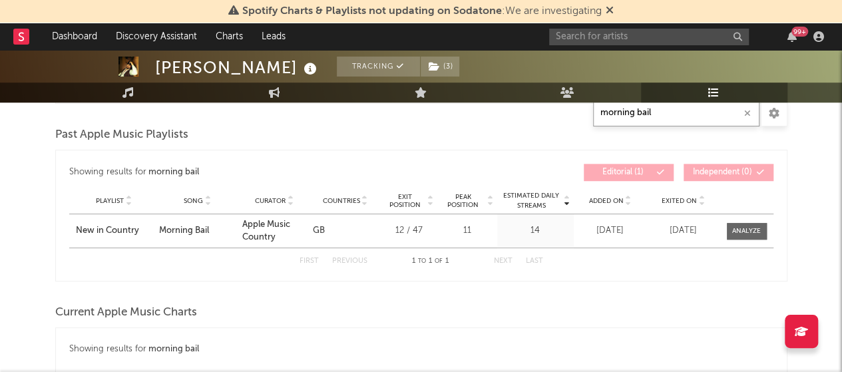
scroll to position [357, 0]
type input "morning bail"
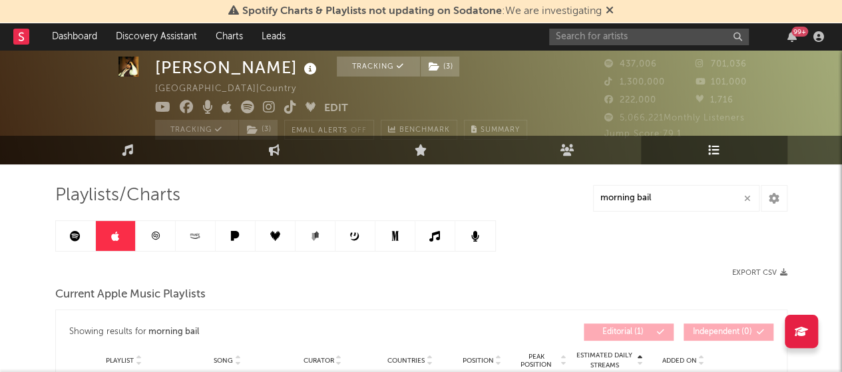
scroll to position [0, 0]
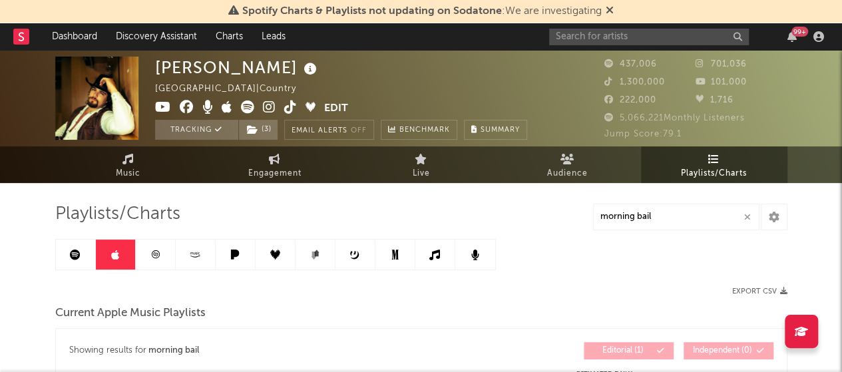
click at [192, 256] on icon at bounding box center [195, 255] width 15 height 10
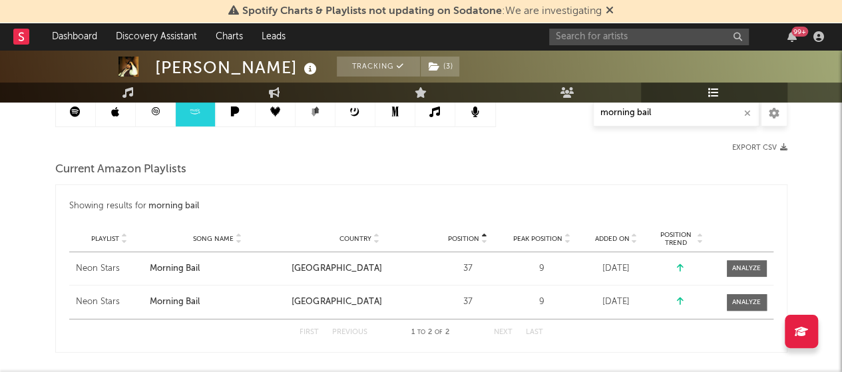
scroll to position [133, 0]
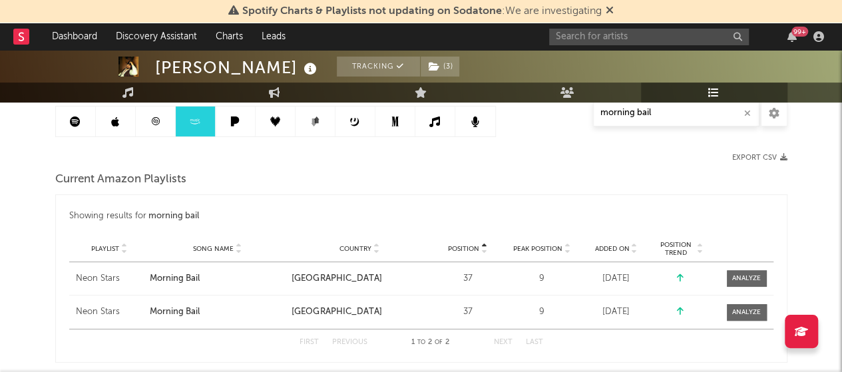
click at [746, 115] on icon "button" at bounding box center [748, 113] width 7 height 9
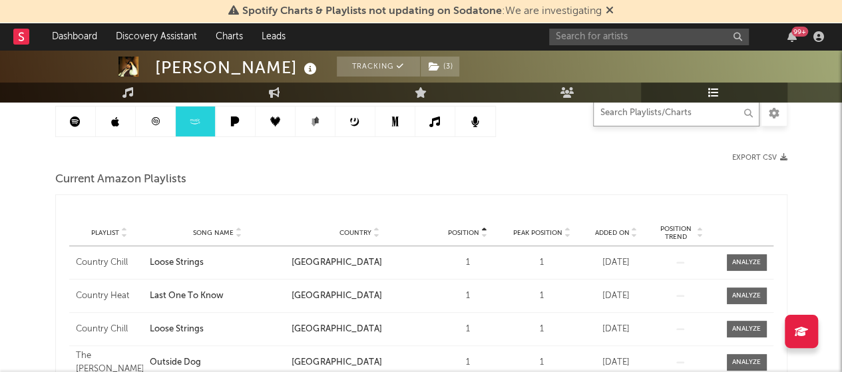
click at [629, 113] on input "text" at bounding box center [676, 113] width 166 height 27
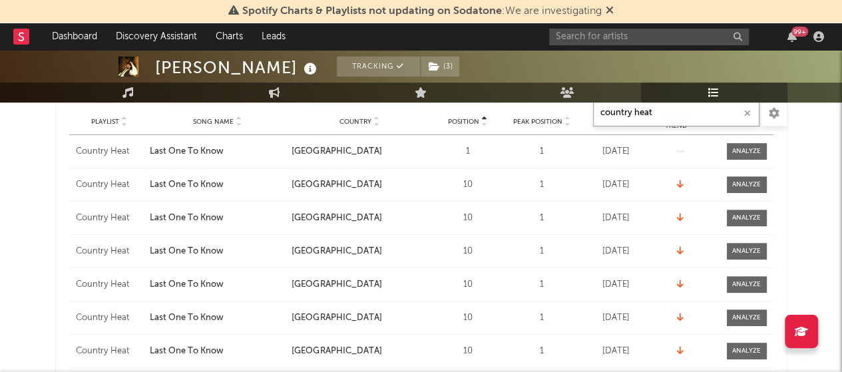
scroll to position [202, 0]
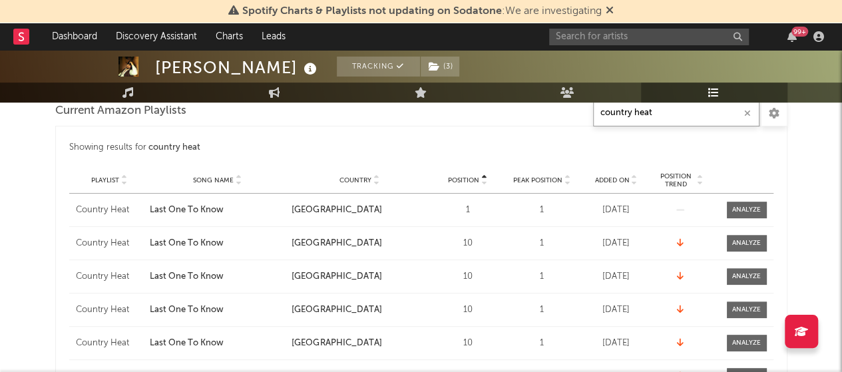
type input "country heat"
click at [376, 182] on icon at bounding box center [376, 182] width 7 height 5
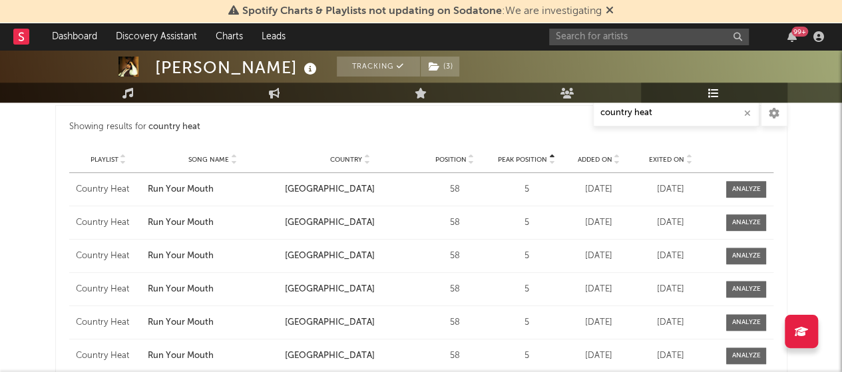
scroll to position [707, 0]
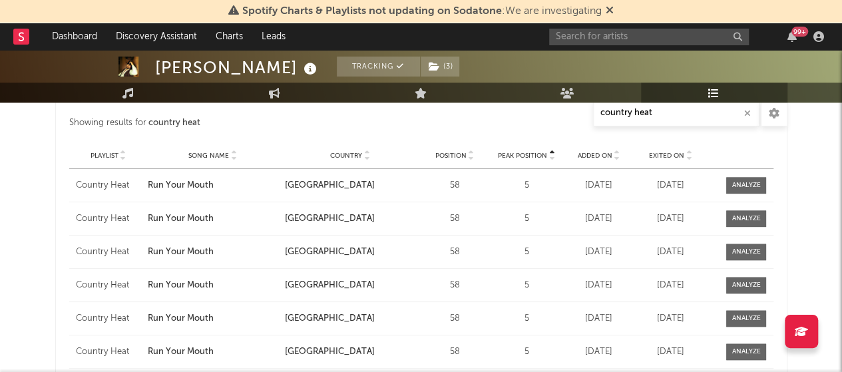
click at [368, 158] on icon at bounding box center [367, 158] width 7 height 5
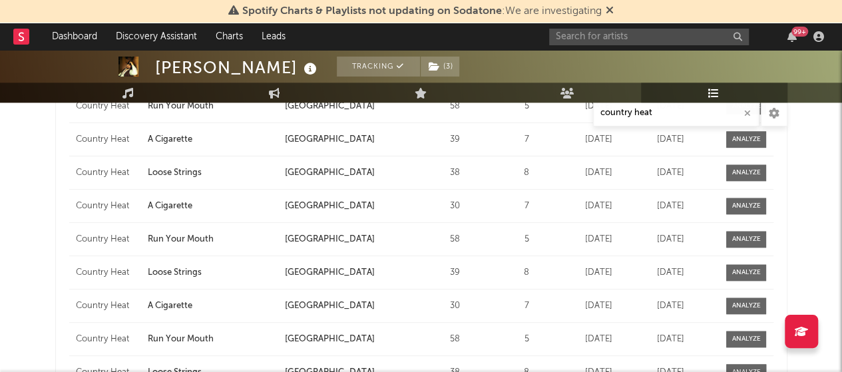
scroll to position [786, 0]
